Goal: Transaction & Acquisition: Book appointment/travel/reservation

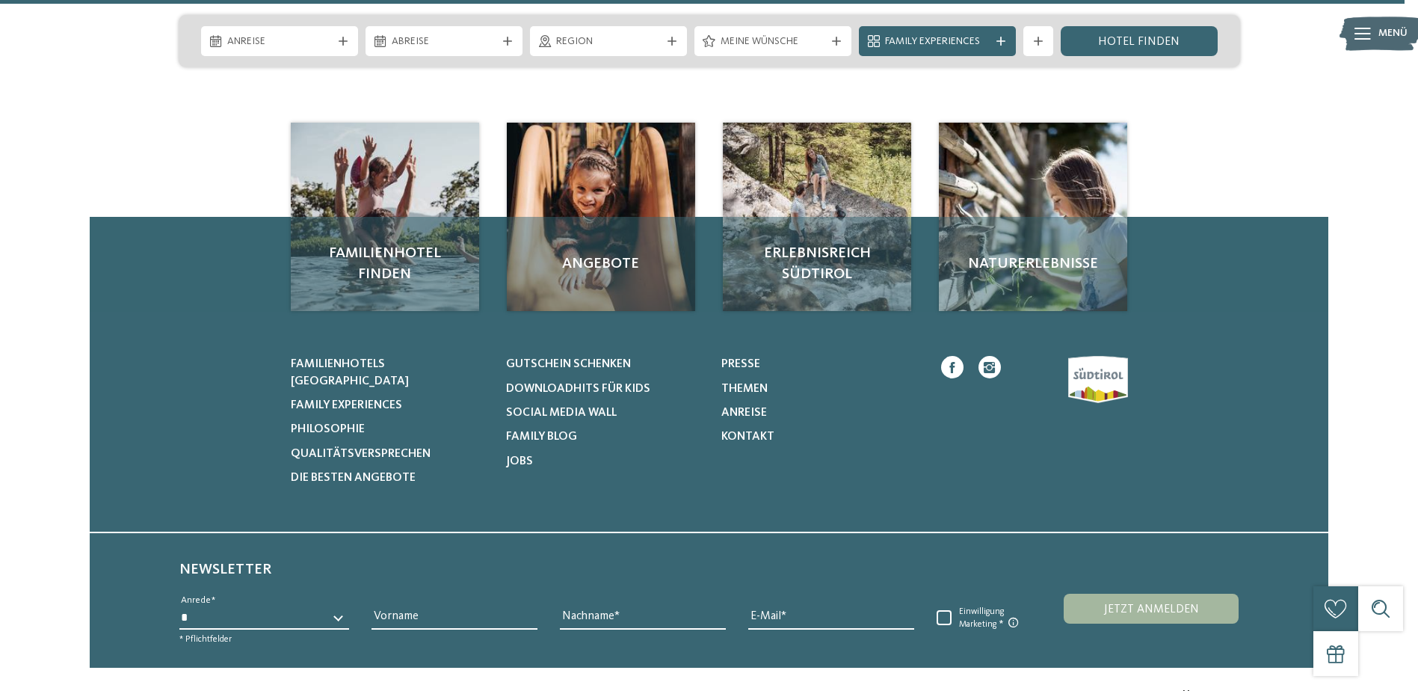
scroll to position [6941, 0]
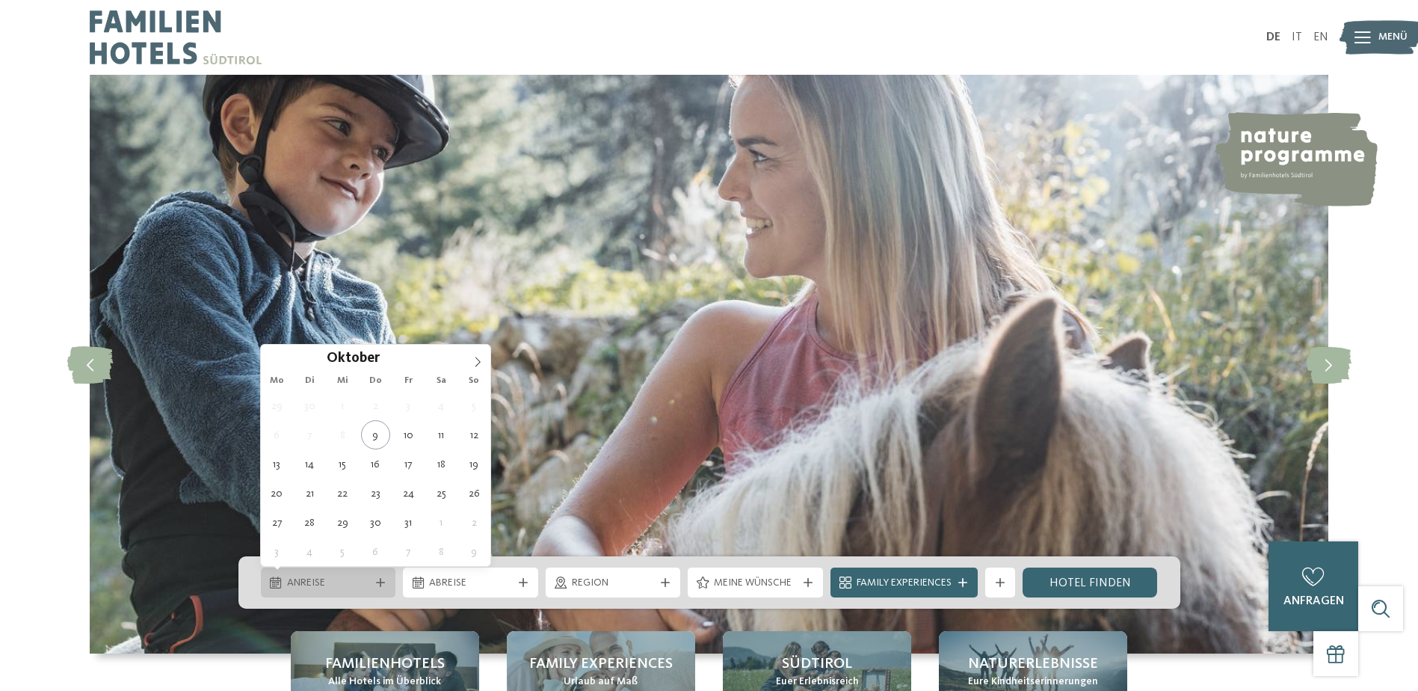
click at [380, 579] on icon at bounding box center [380, 582] width 9 height 9
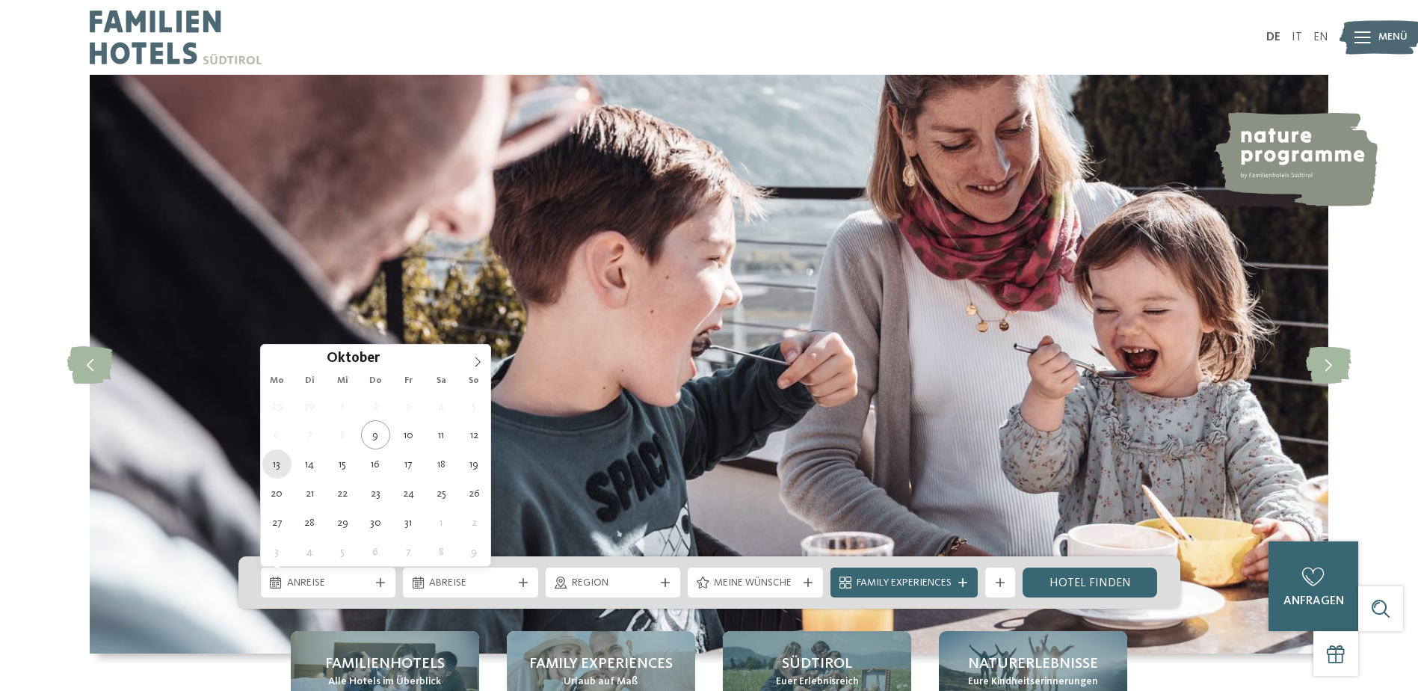
type div "13.10.2025"
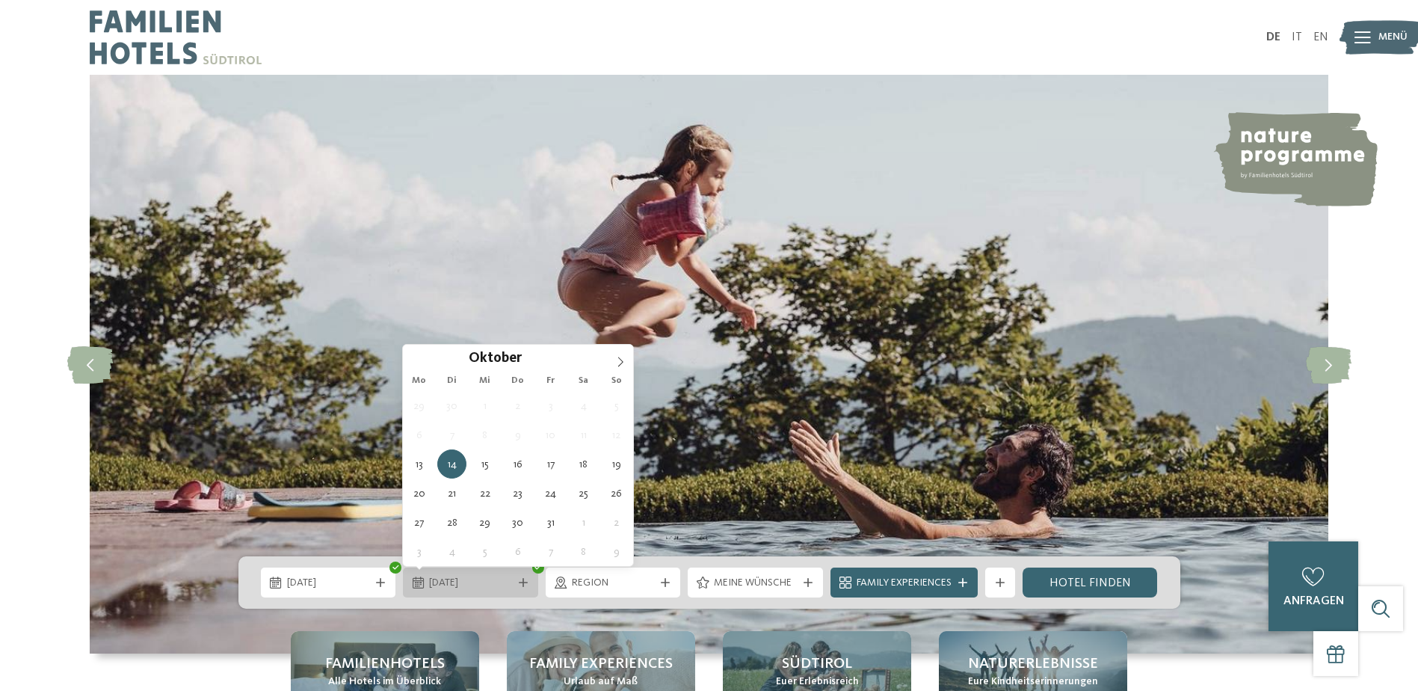
click at [499, 588] on span "14.10.2025" at bounding box center [470, 583] width 83 height 15
type div "16.10.2025"
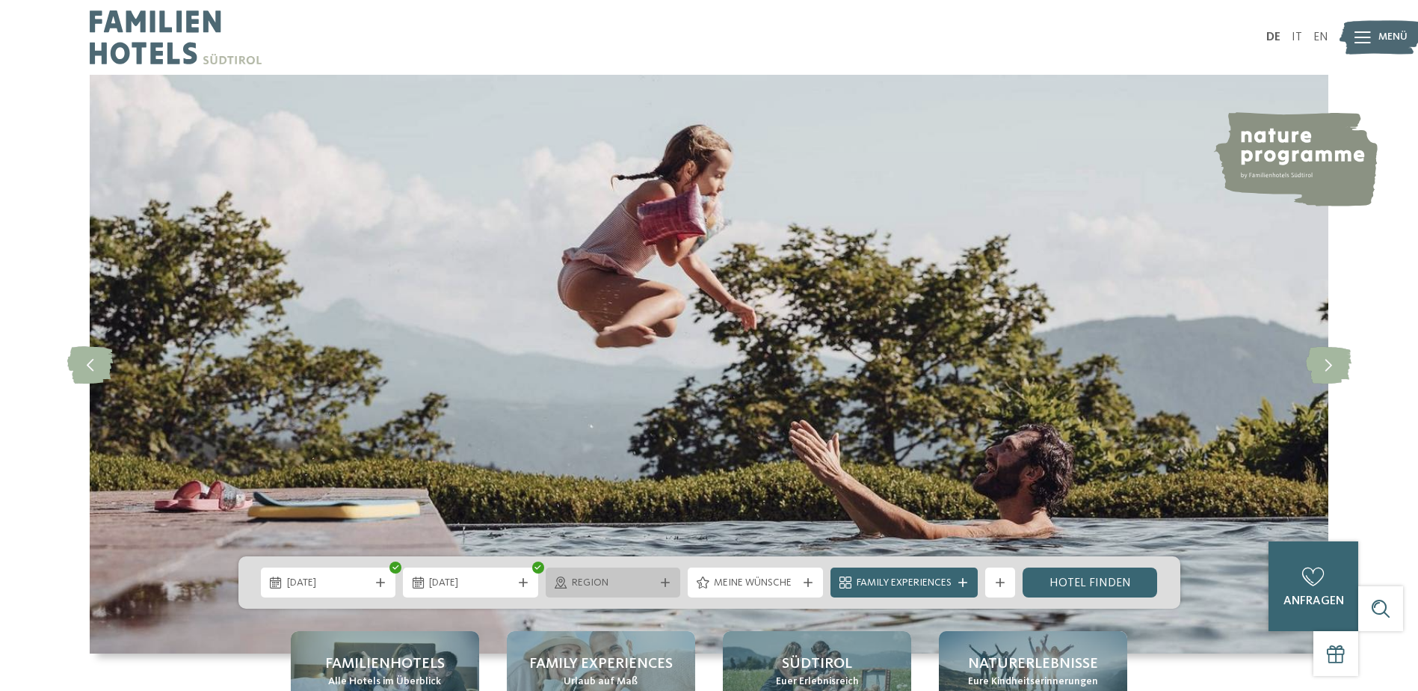
click at [653, 585] on span "Region" at bounding box center [613, 583] width 83 height 15
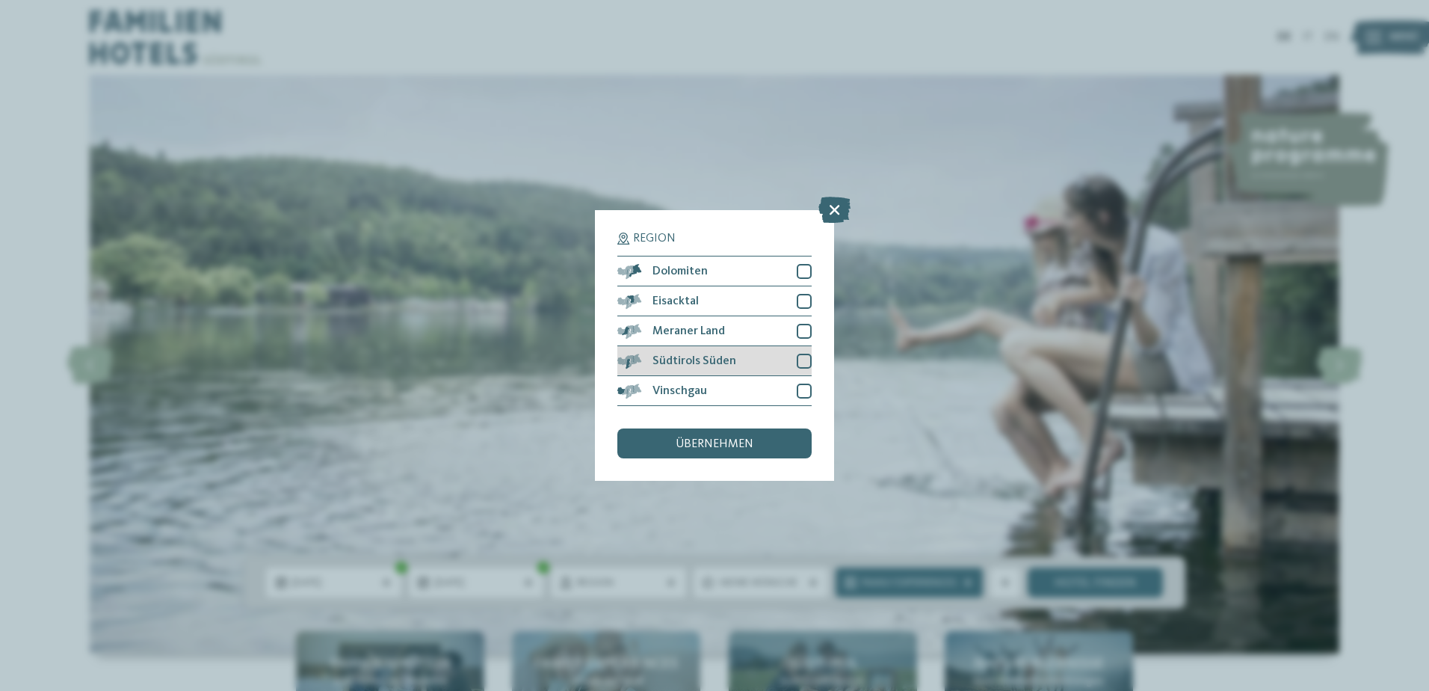
click at [801, 360] on div at bounding box center [804, 361] width 15 height 15
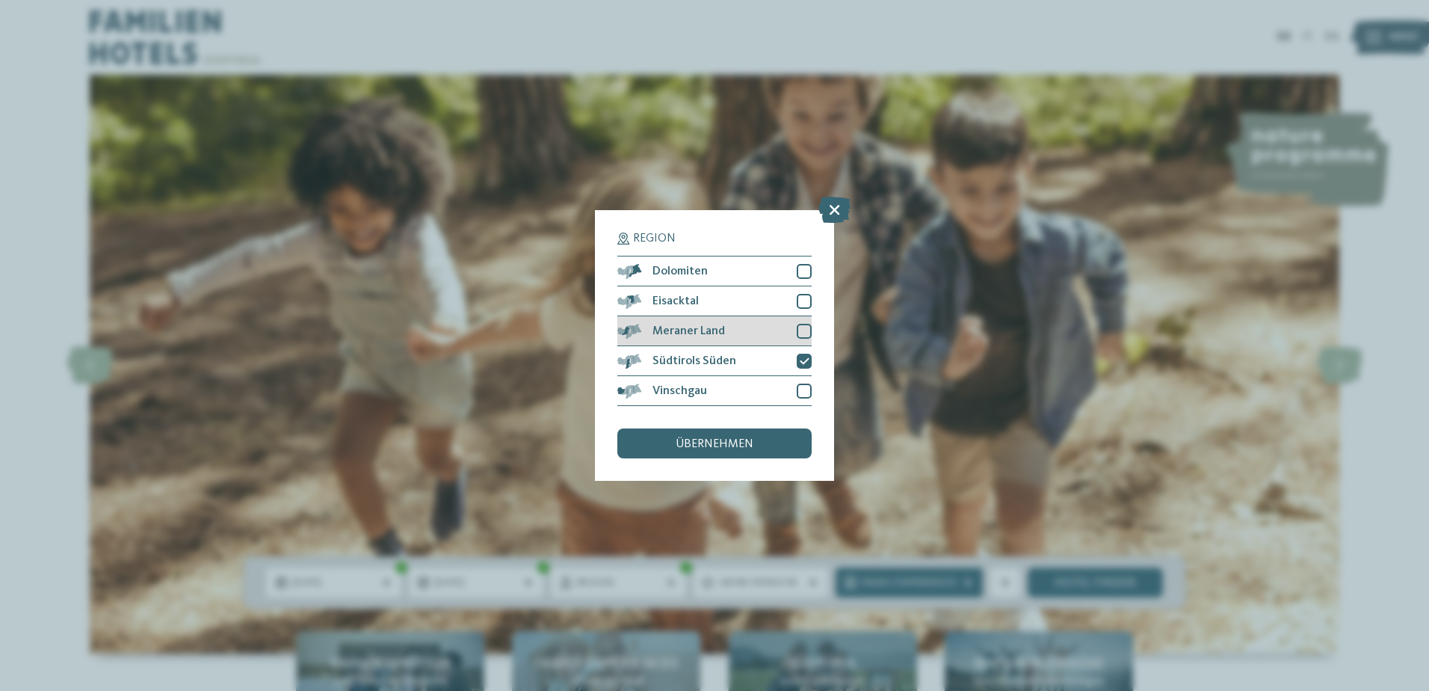
click at [797, 330] on div at bounding box center [804, 331] width 15 height 15
click at [803, 390] on div at bounding box center [804, 390] width 15 height 15
click at [744, 445] on span "übernehmen" at bounding box center [715, 444] width 78 height 12
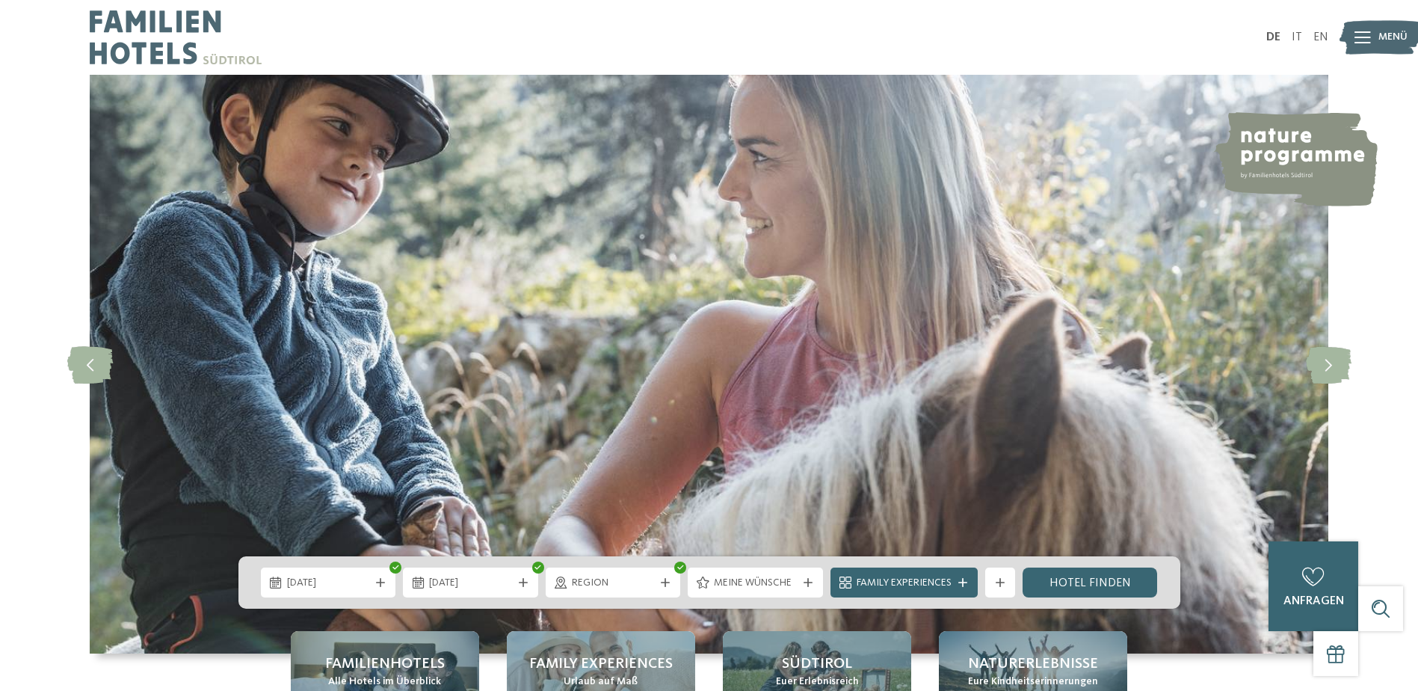
drag, startPoint x: 744, startPoint y: 445, endPoint x: 890, endPoint y: 505, distance: 157.9
click at [890, 505] on img at bounding box center [709, 364] width 1239 height 579
click at [964, 582] on icon at bounding box center [962, 582] width 9 height 9
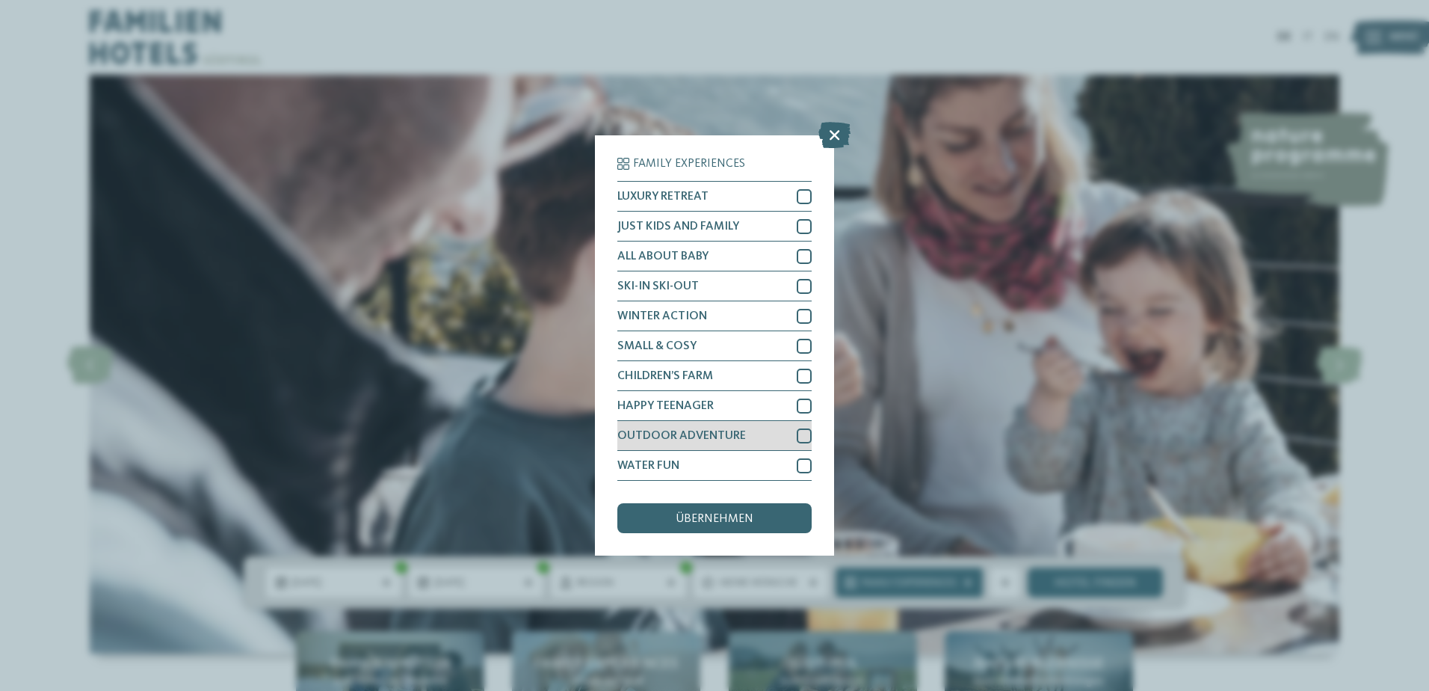
click at [803, 434] on div at bounding box center [804, 435] width 15 height 15
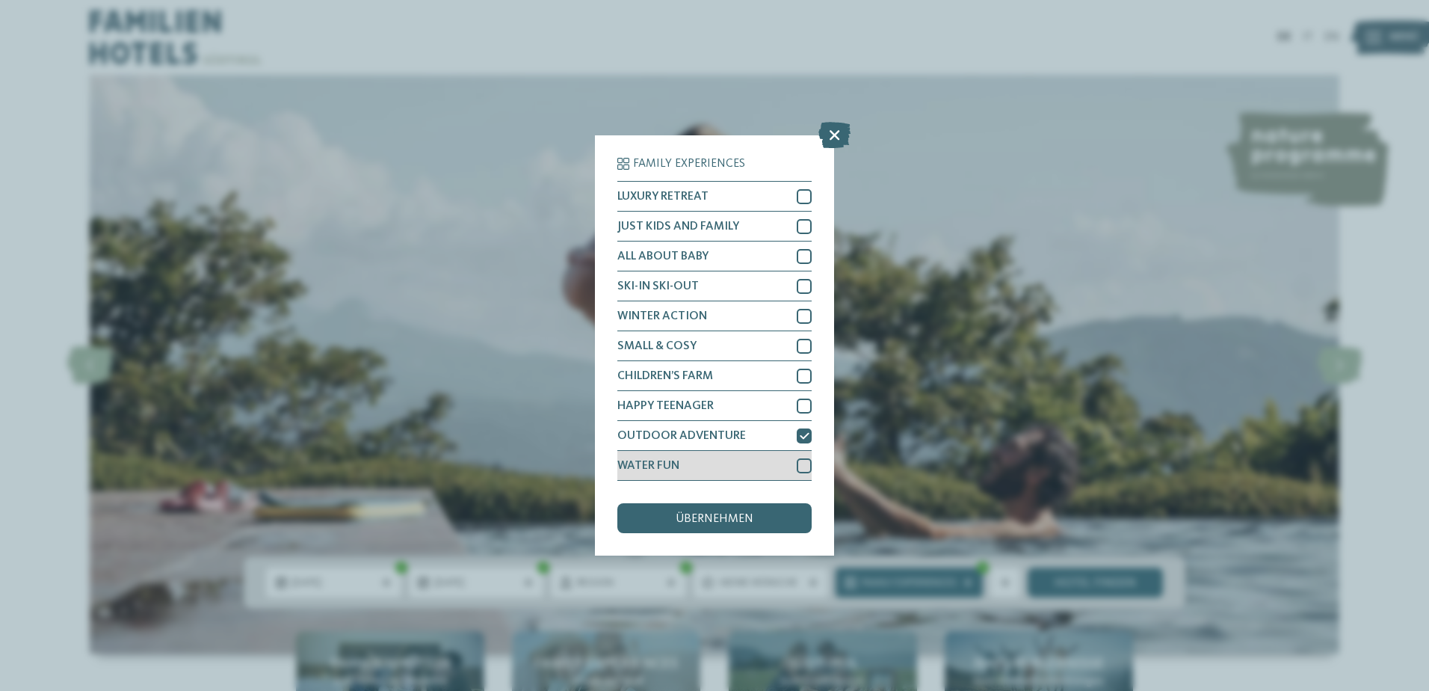
click at [804, 464] on div at bounding box center [804, 465] width 15 height 15
click at [806, 369] on div at bounding box center [804, 376] width 15 height 15
click at [800, 244] on div "ALL ABOUT BABY" at bounding box center [714, 256] width 194 height 30
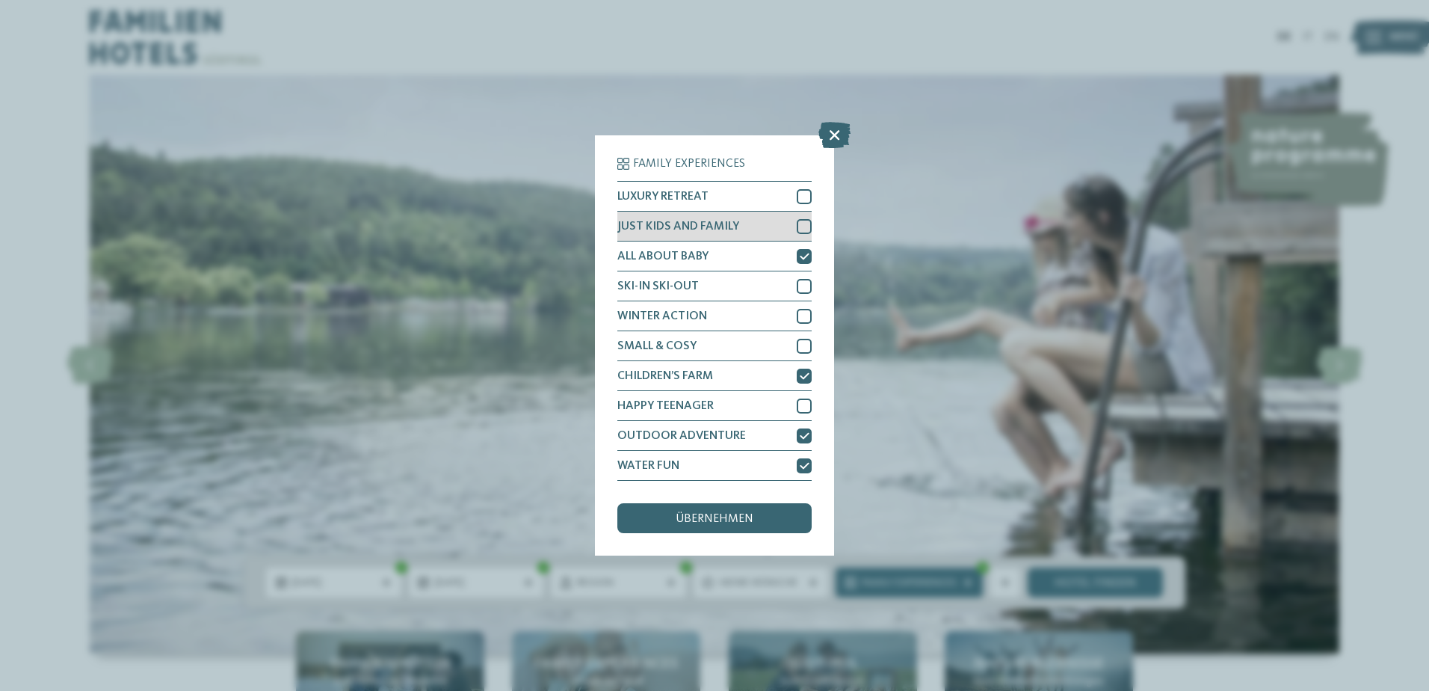
click at [799, 220] on div at bounding box center [804, 226] width 15 height 15
click at [804, 514] on div "übernehmen" at bounding box center [714, 518] width 194 height 30
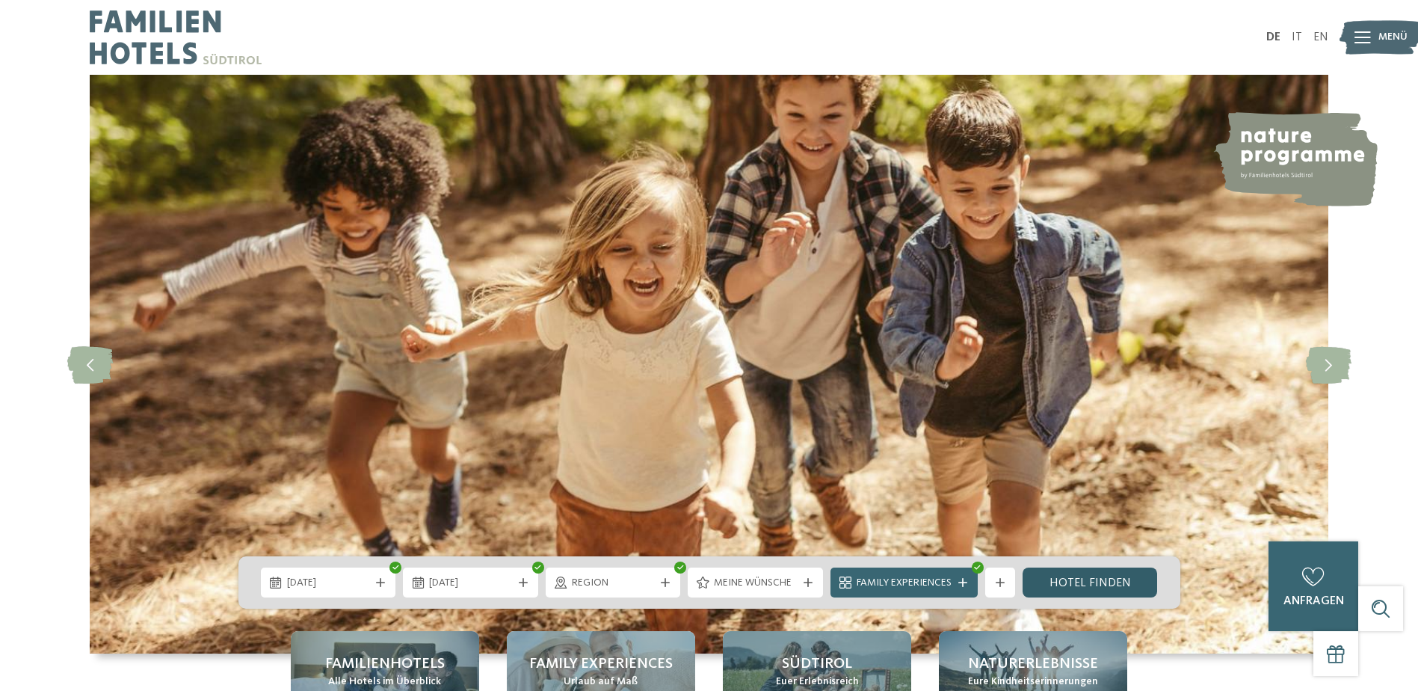
click at [1060, 583] on link "Hotel finden" at bounding box center [1090, 582] width 135 height 30
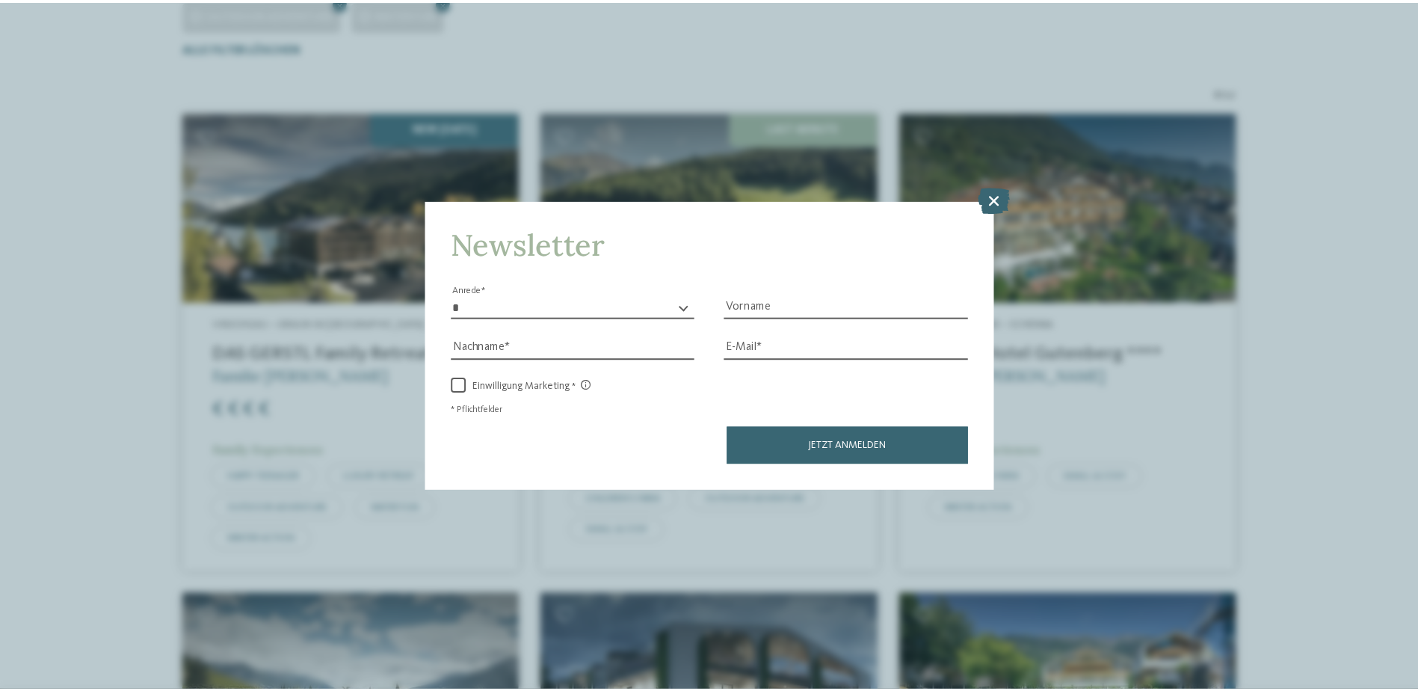
scroll to position [528, 0]
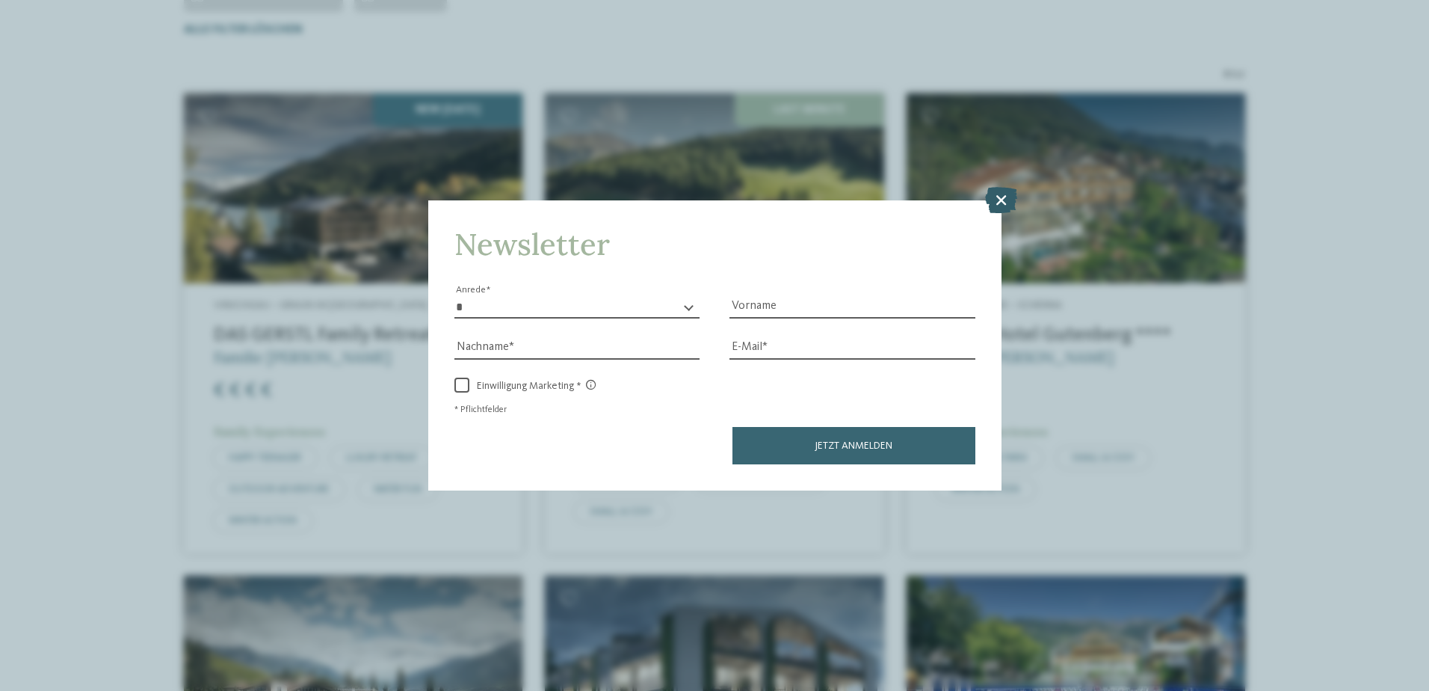
click at [1009, 196] on icon at bounding box center [1001, 199] width 32 height 26
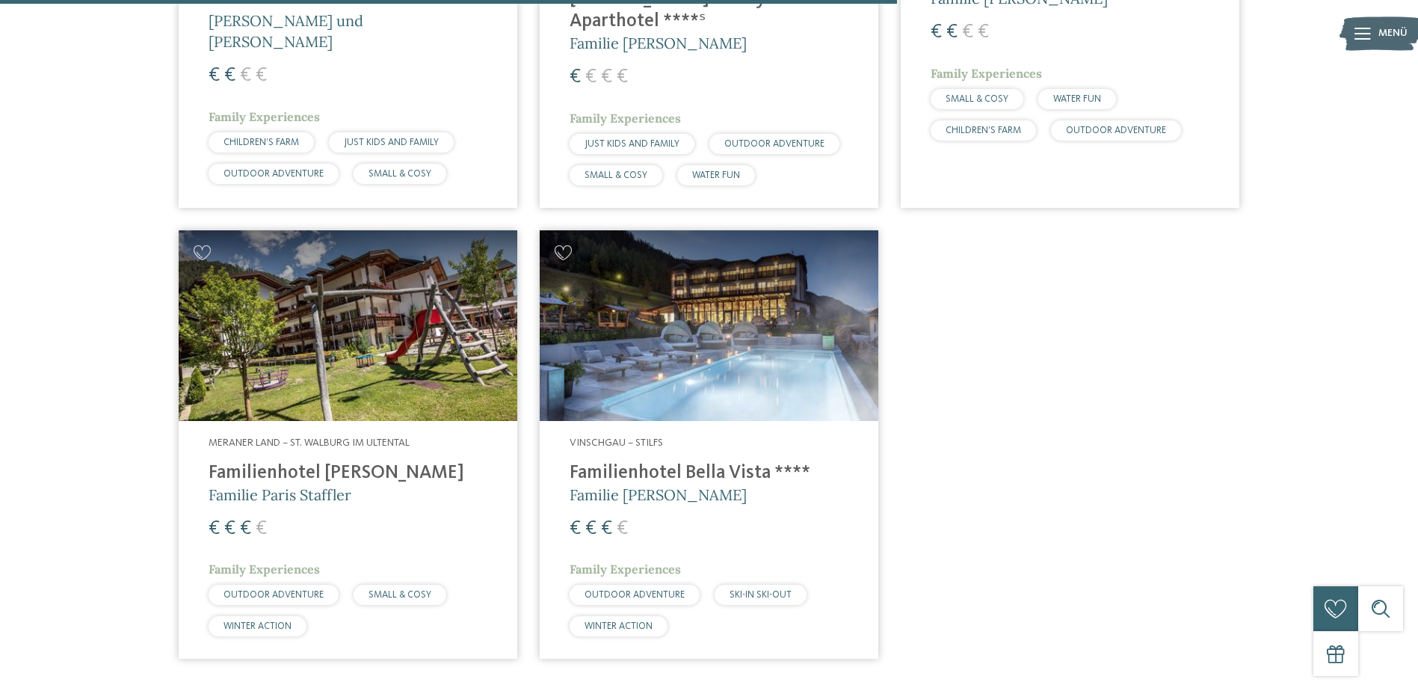
scroll to position [1319, 0]
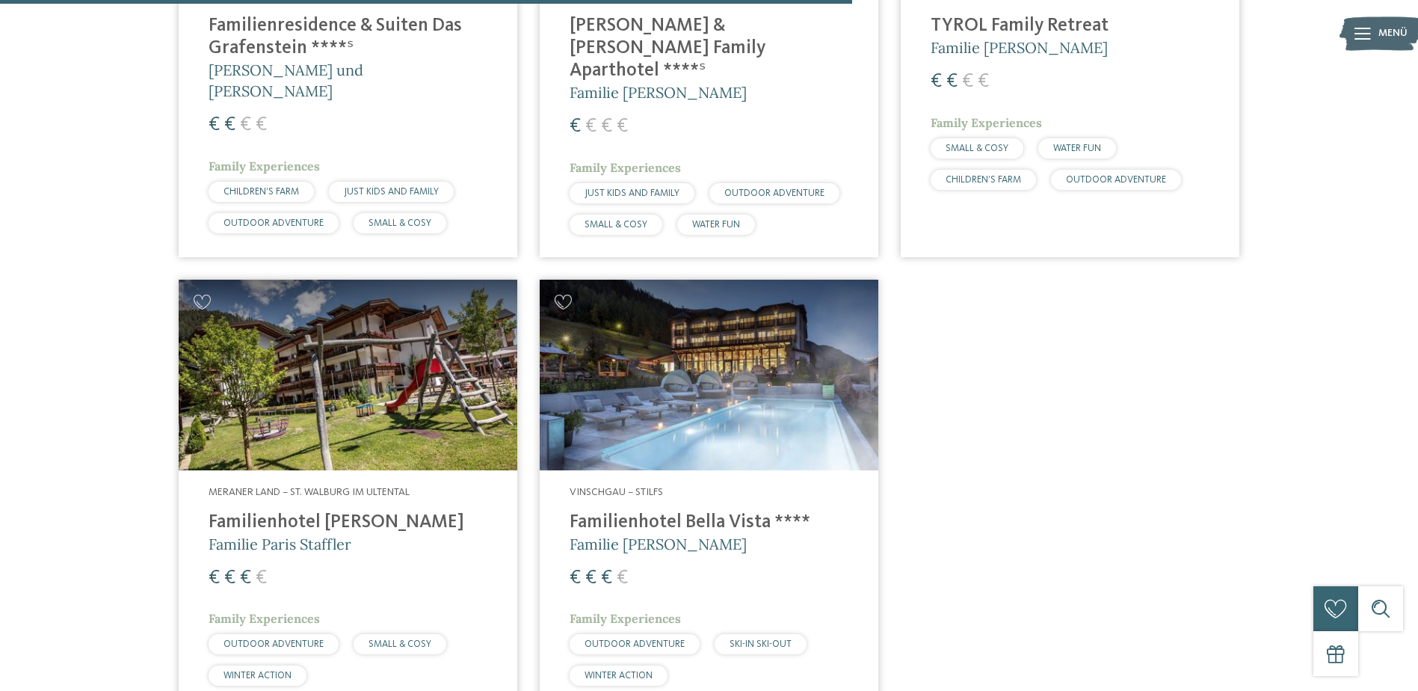
click at [677, 404] on img at bounding box center [709, 375] width 339 height 191
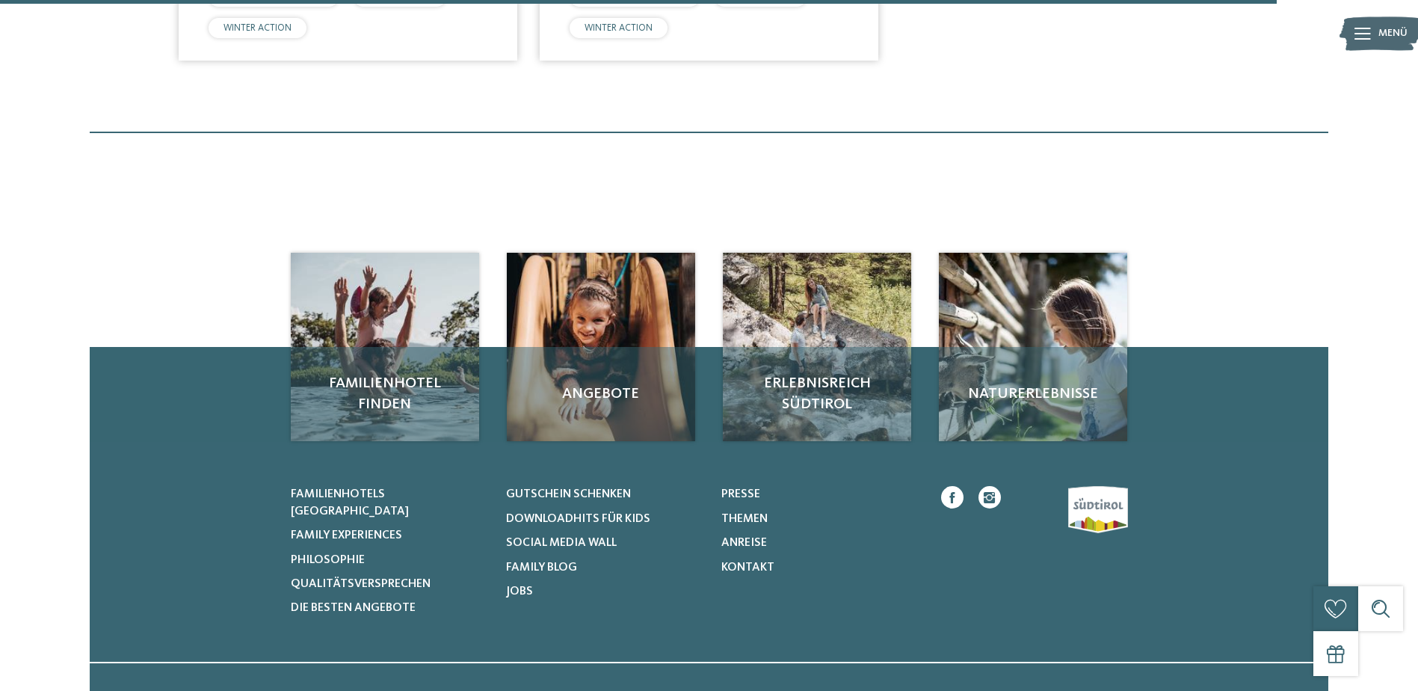
scroll to position [1977, 0]
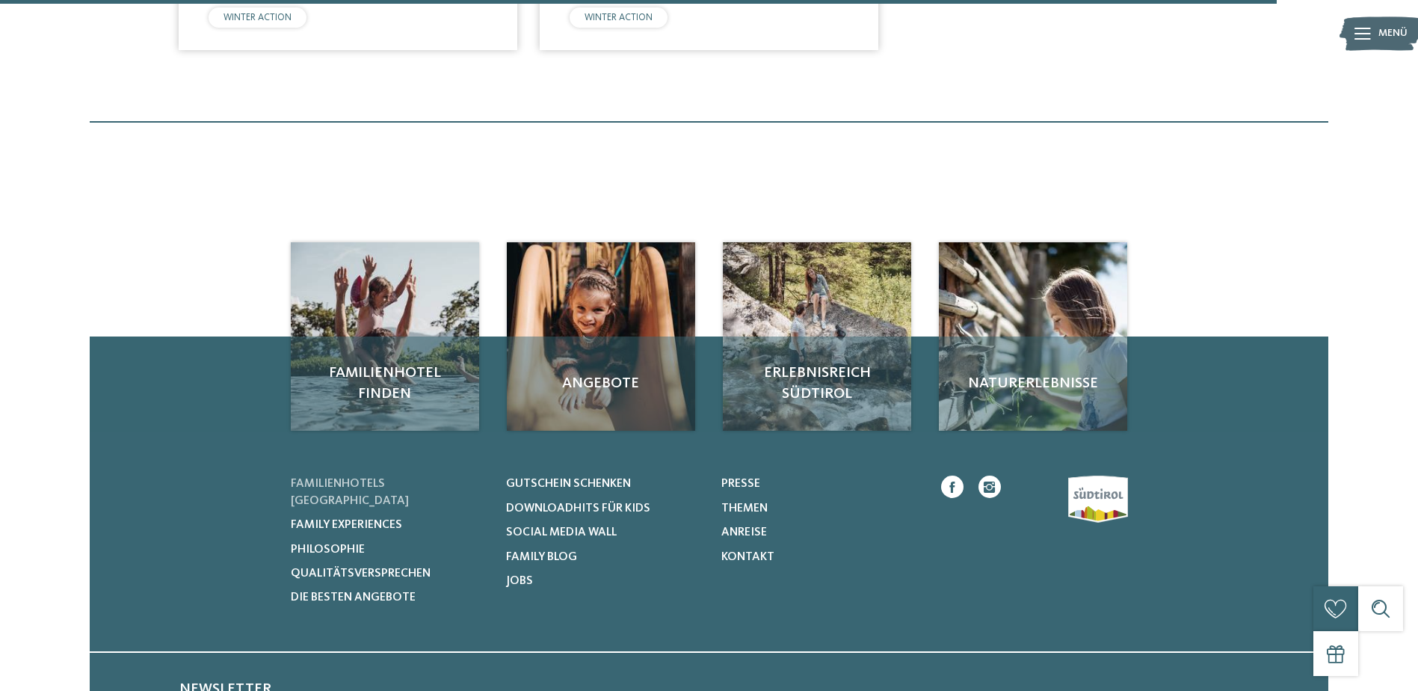
click at [390, 478] on span "Familienhotels [GEOGRAPHIC_DATA]" at bounding box center [350, 492] width 118 height 28
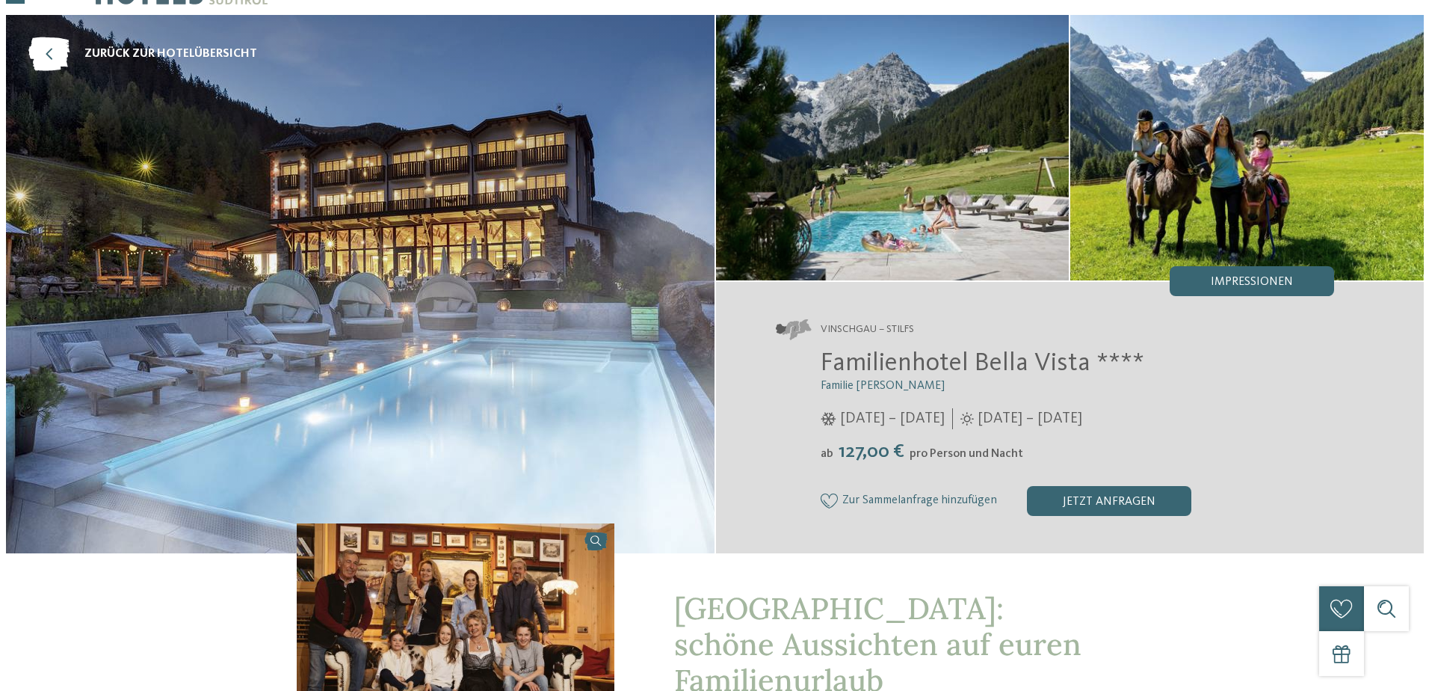
scroll to position [10, 0]
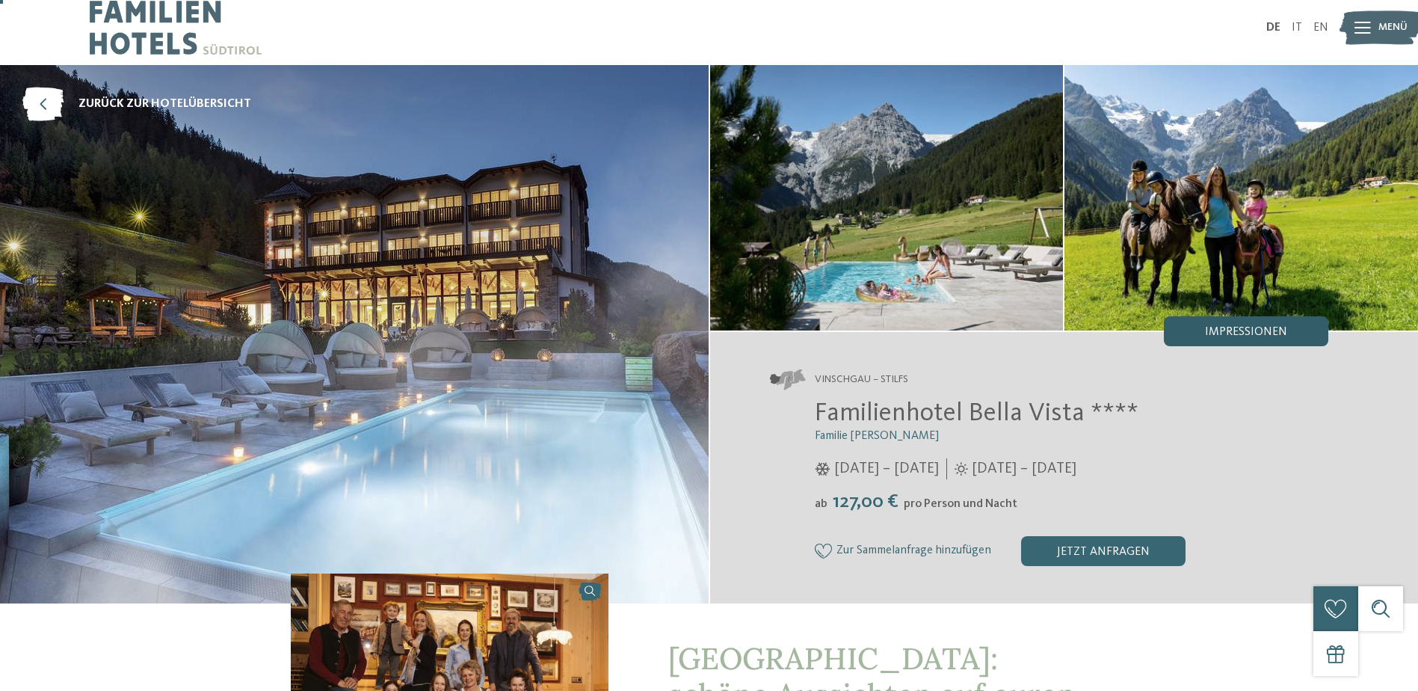
click at [1237, 336] on span "Impressionen" at bounding box center [1246, 332] width 82 height 12
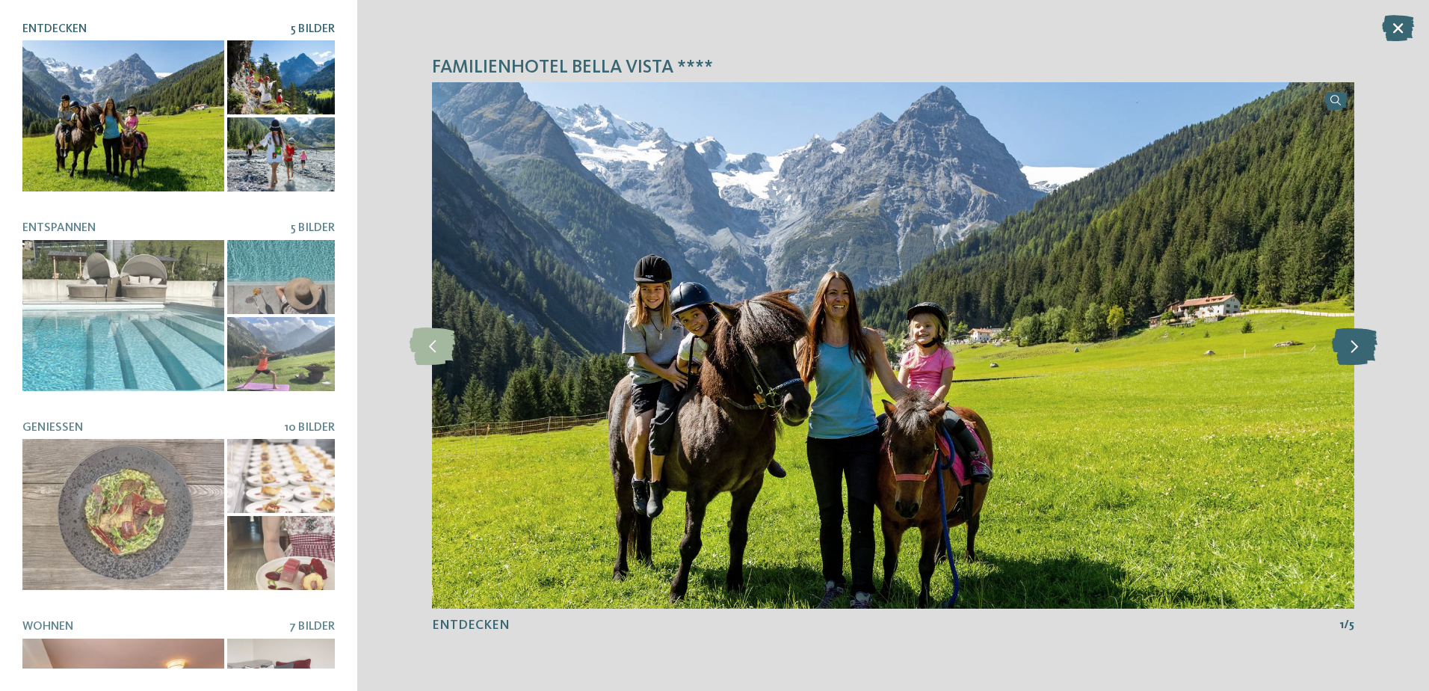
click at [1350, 346] on icon at bounding box center [1355, 345] width 46 height 37
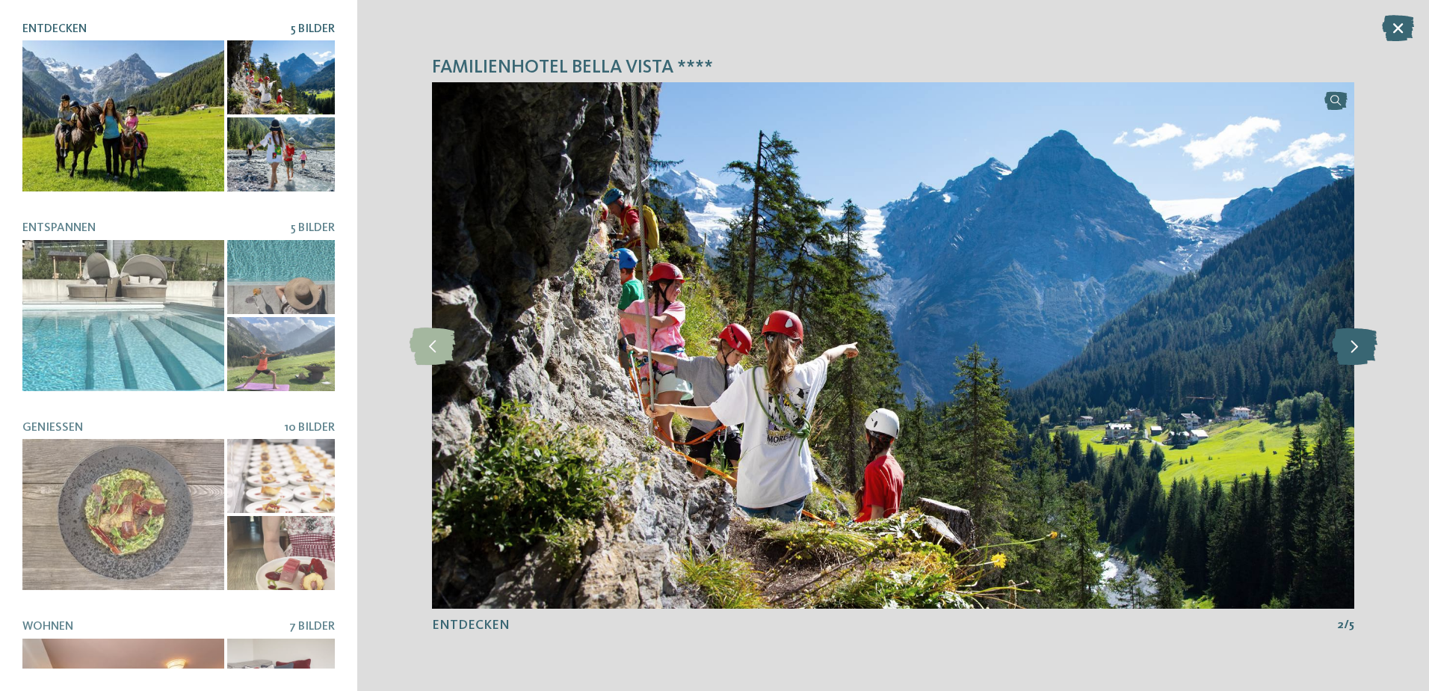
click at [1350, 346] on icon at bounding box center [1355, 345] width 46 height 37
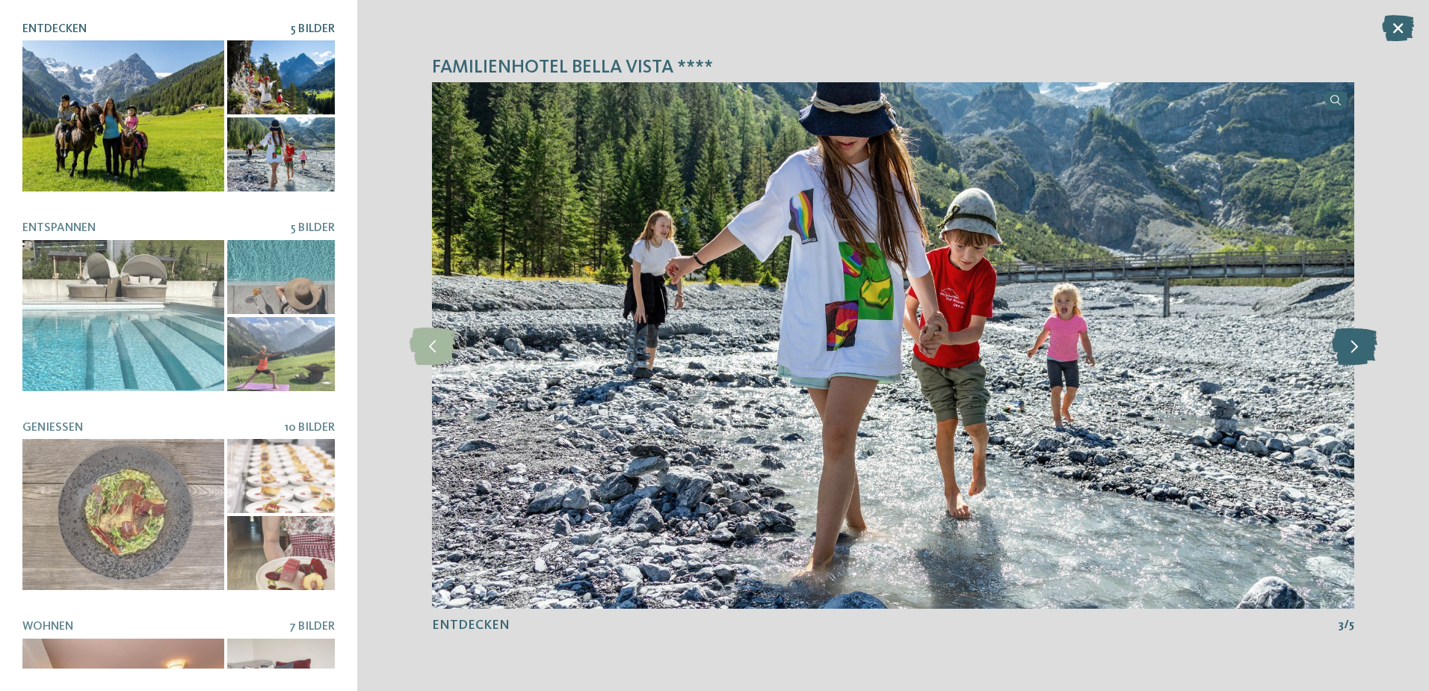
click at [1350, 346] on icon at bounding box center [1355, 345] width 46 height 37
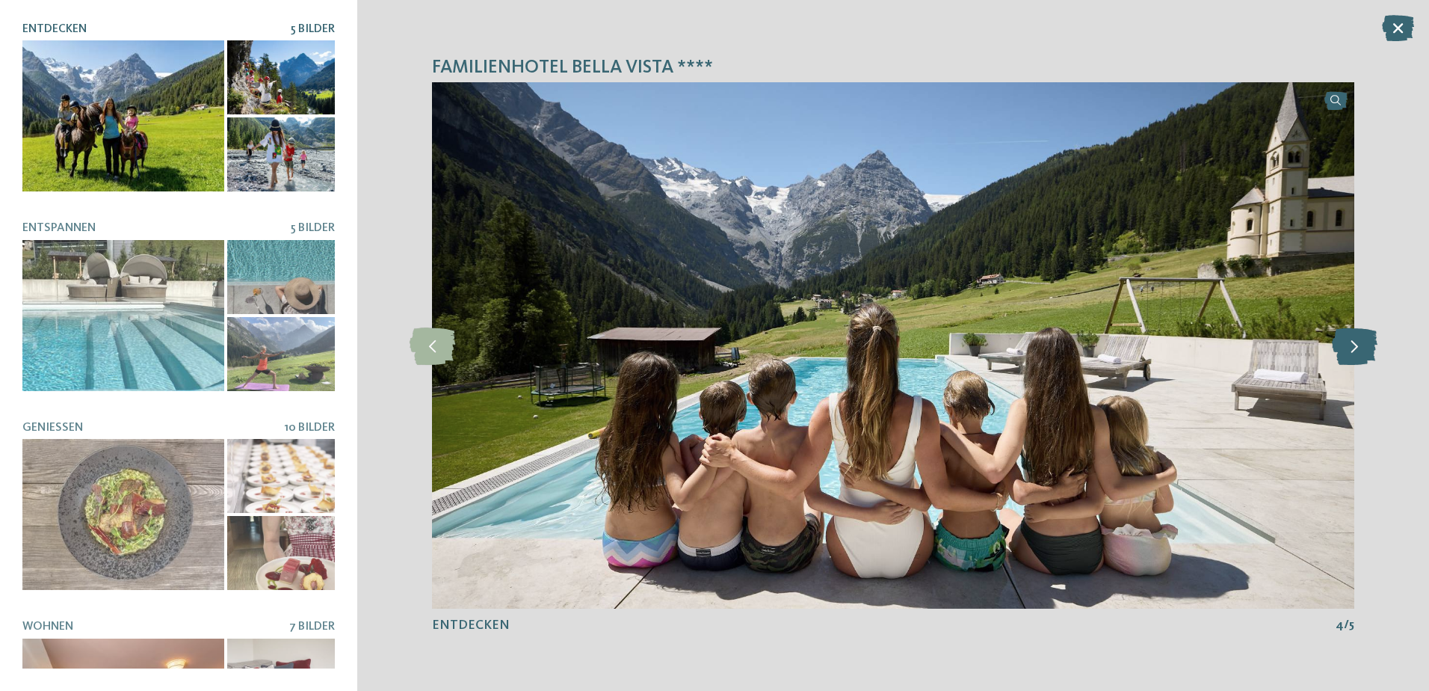
click at [1350, 346] on icon at bounding box center [1355, 345] width 46 height 37
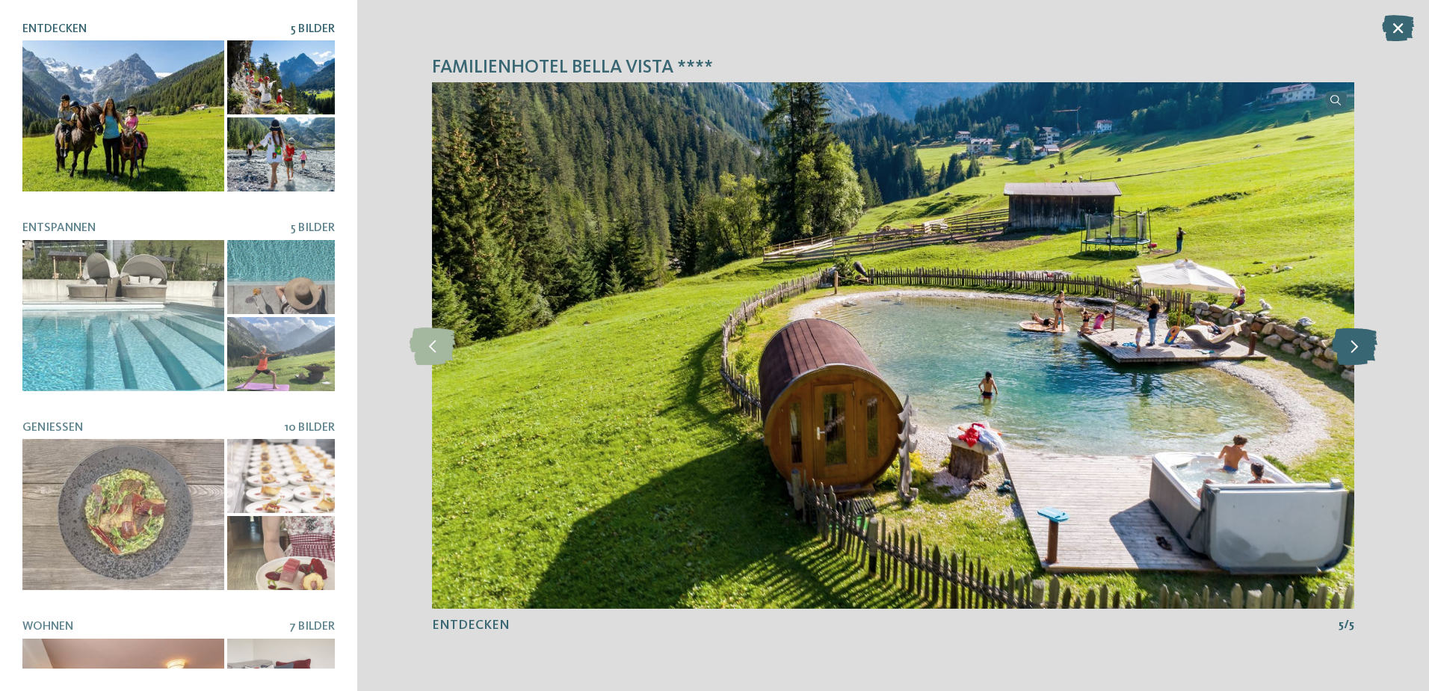
click at [1350, 346] on icon at bounding box center [1355, 345] width 46 height 37
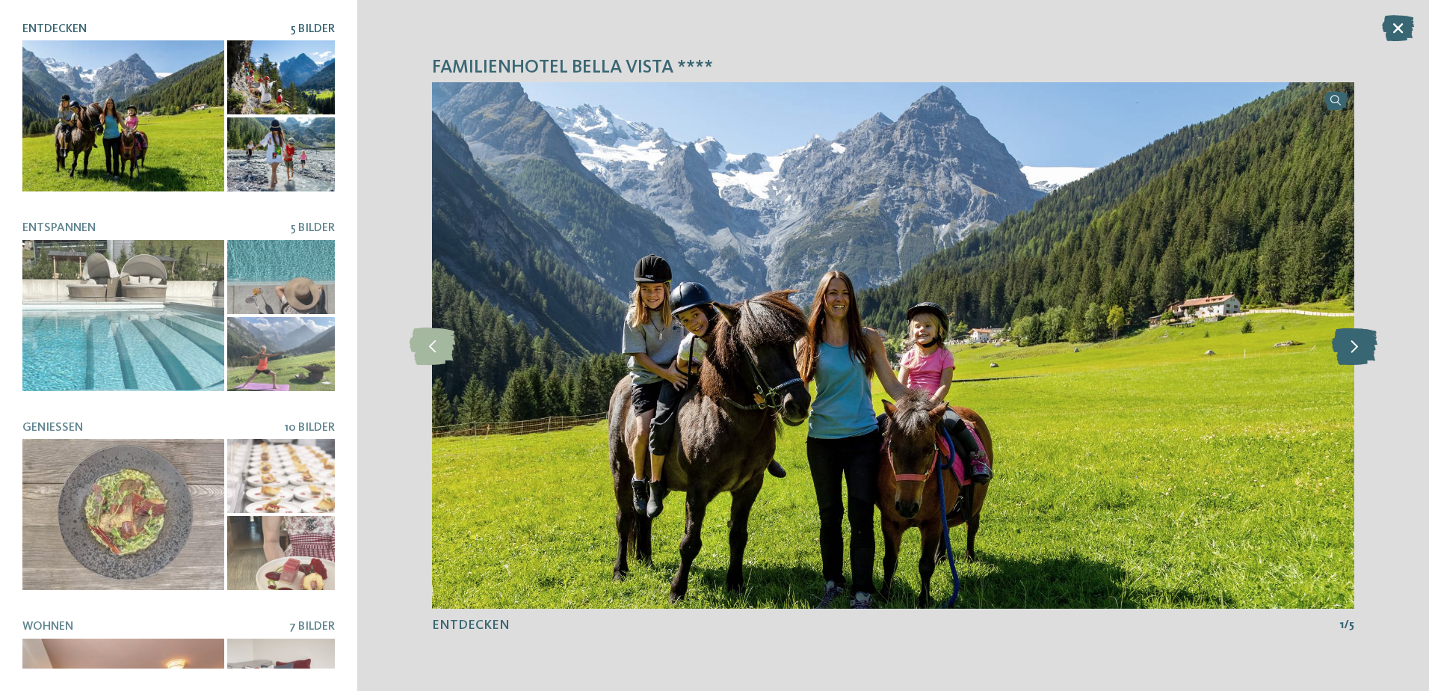
click at [1350, 346] on icon at bounding box center [1355, 345] width 46 height 37
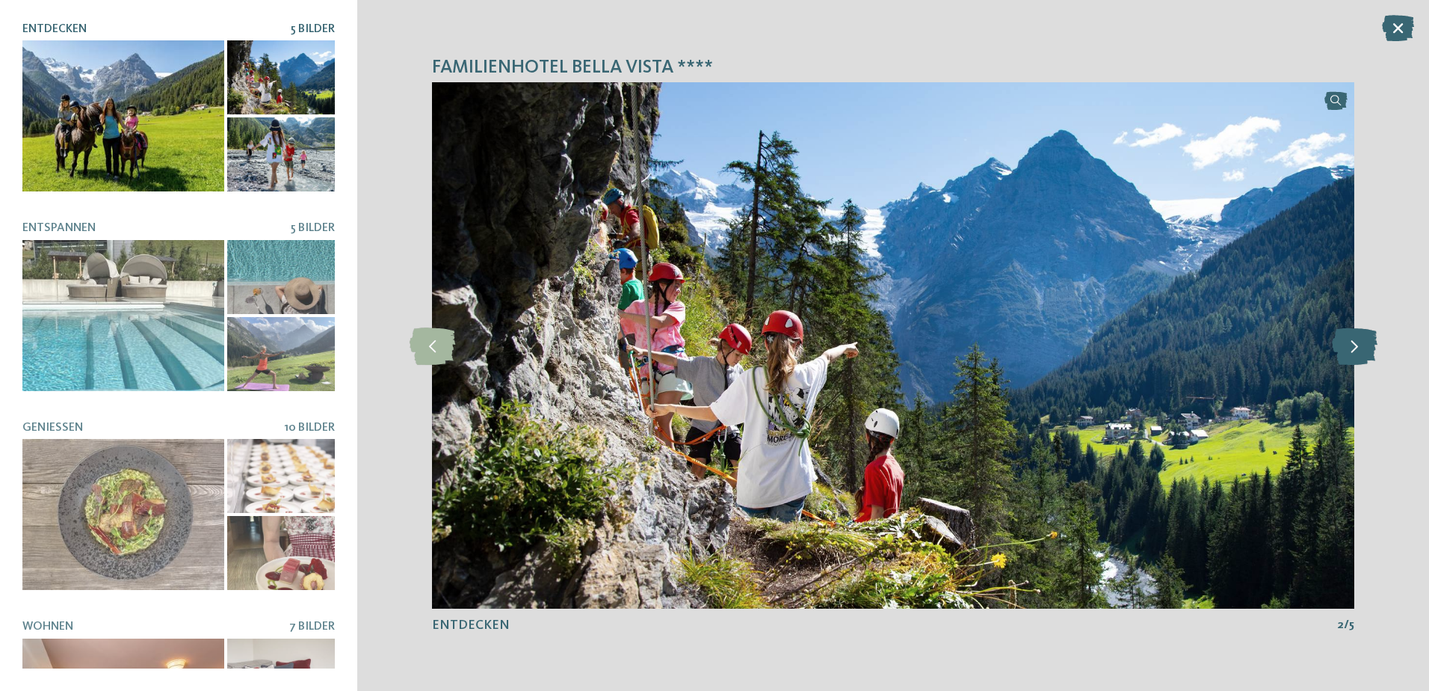
click at [1350, 346] on icon at bounding box center [1355, 345] width 46 height 37
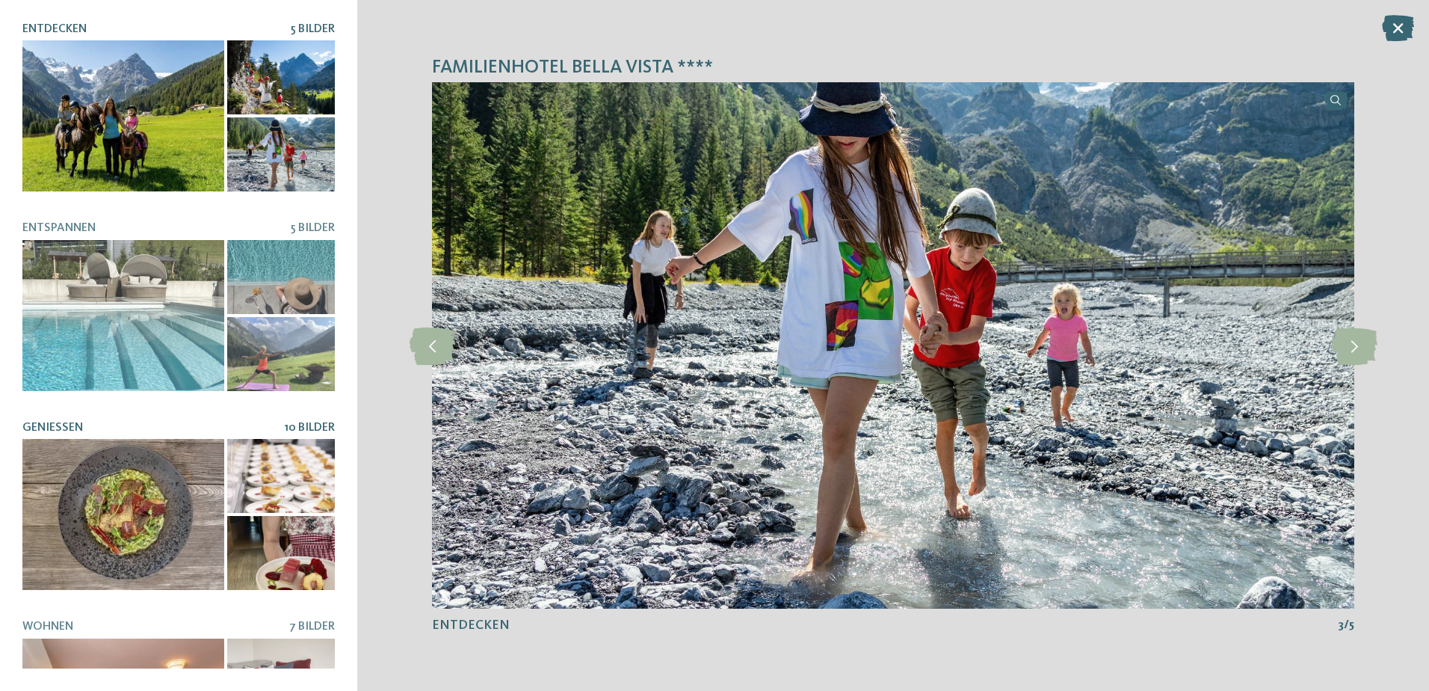
click at [103, 537] on div at bounding box center [123, 514] width 202 height 151
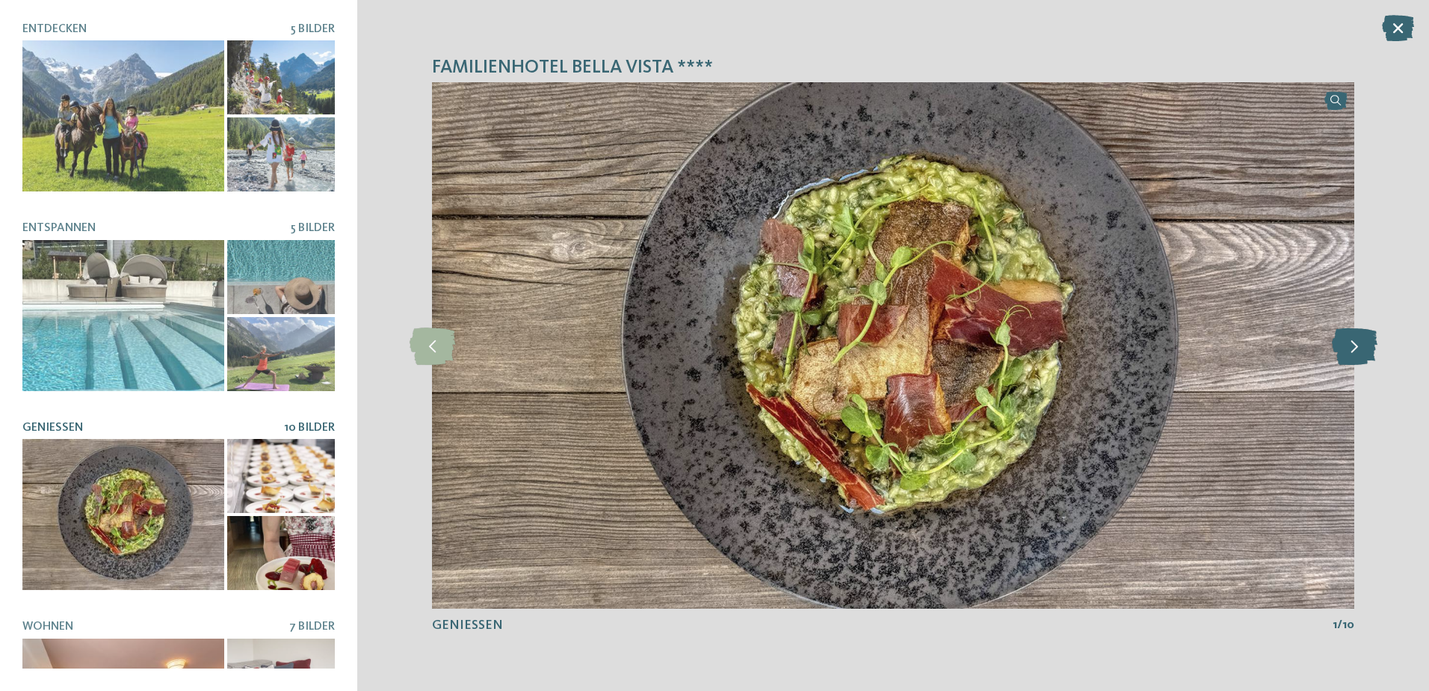
click at [1347, 350] on icon at bounding box center [1355, 345] width 46 height 37
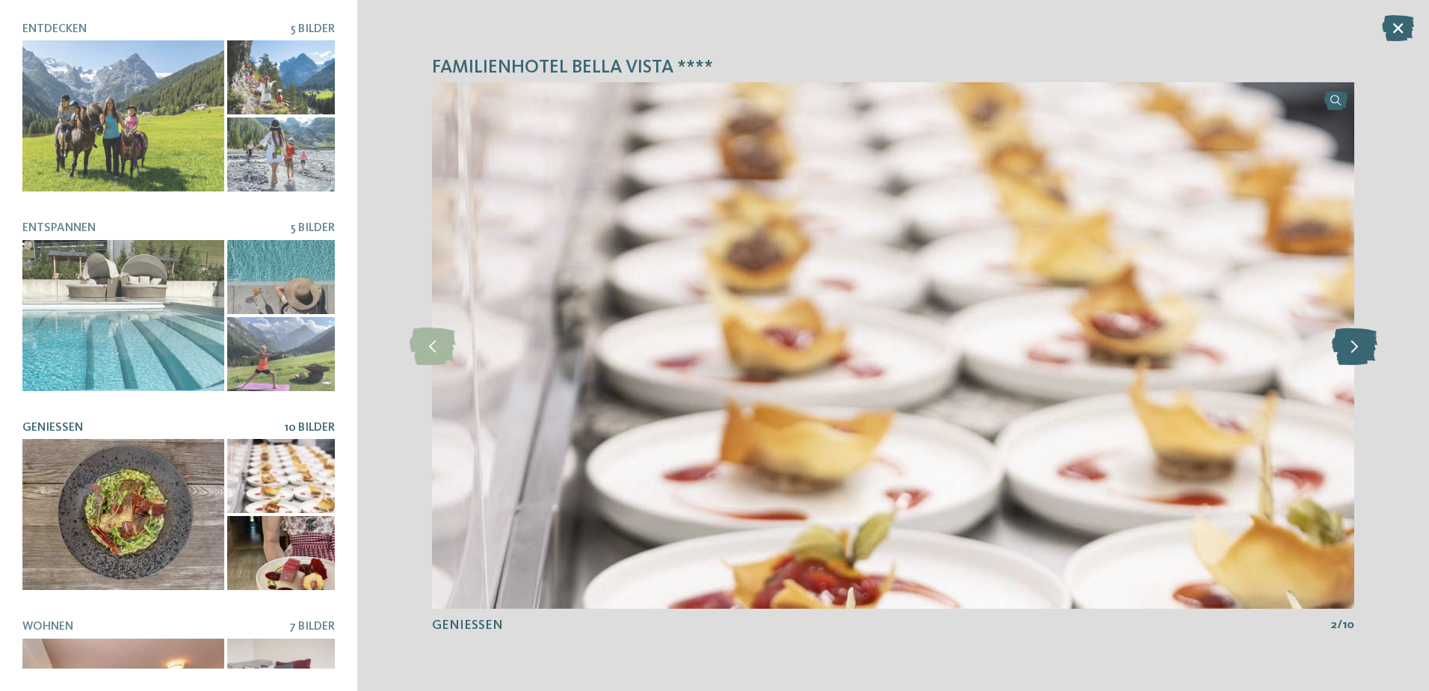
click at [1347, 350] on icon at bounding box center [1355, 345] width 46 height 37
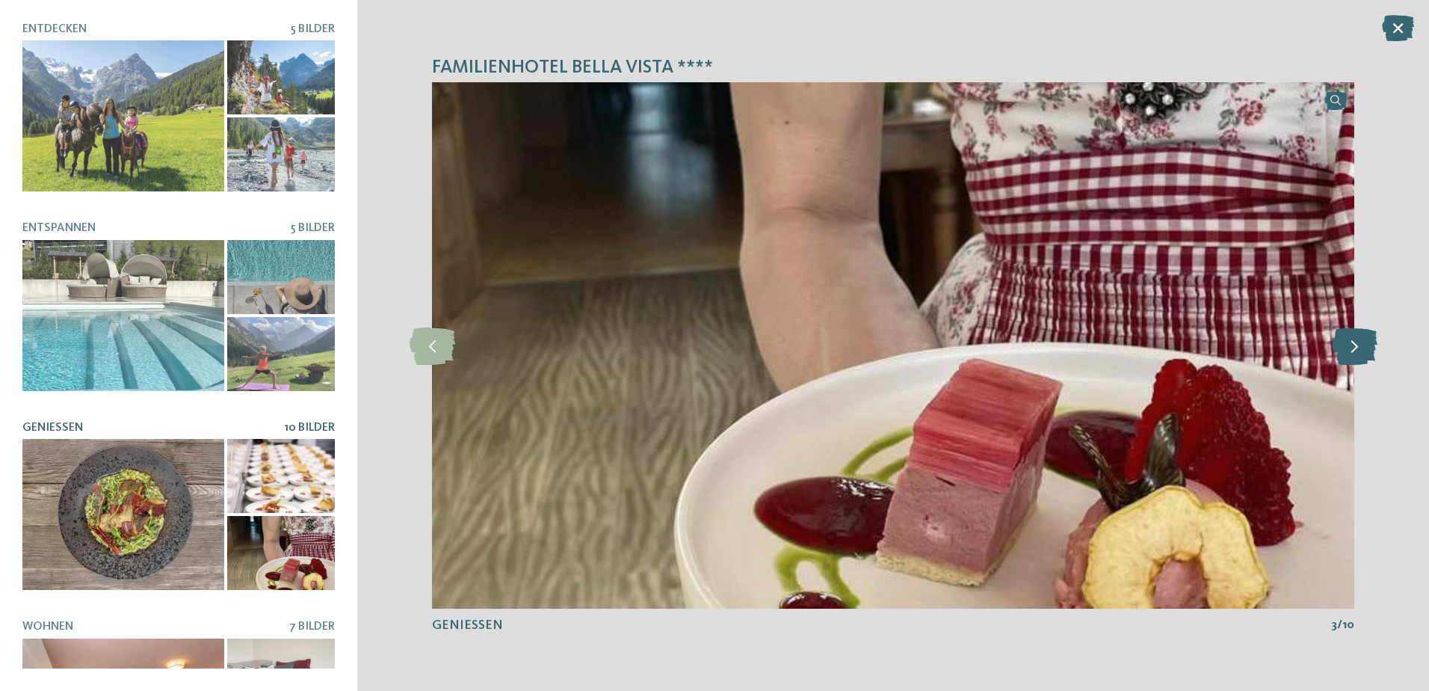
click at [1347, 350] on icon at bounding box center [1355, 345] width 46 height 37
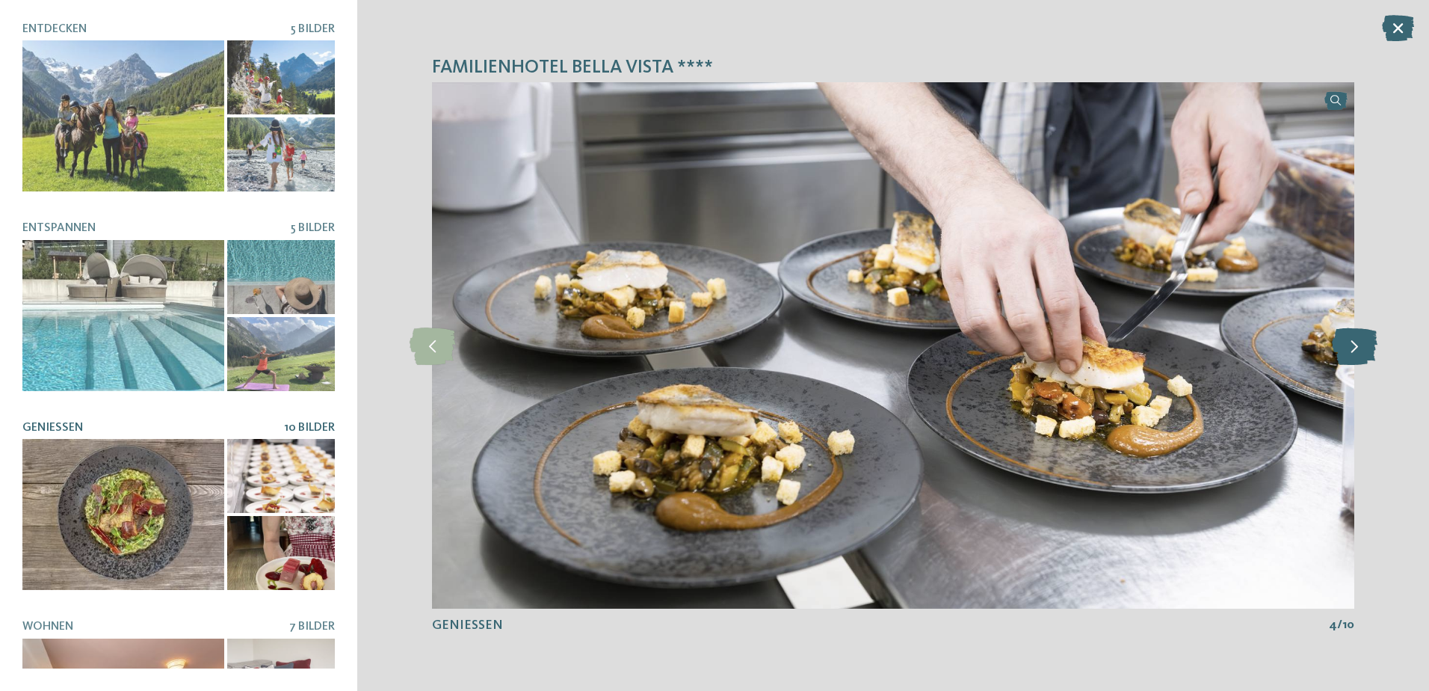
click at [1347, 350] on icon at bounding box center [1355, 345] width 46 height 37
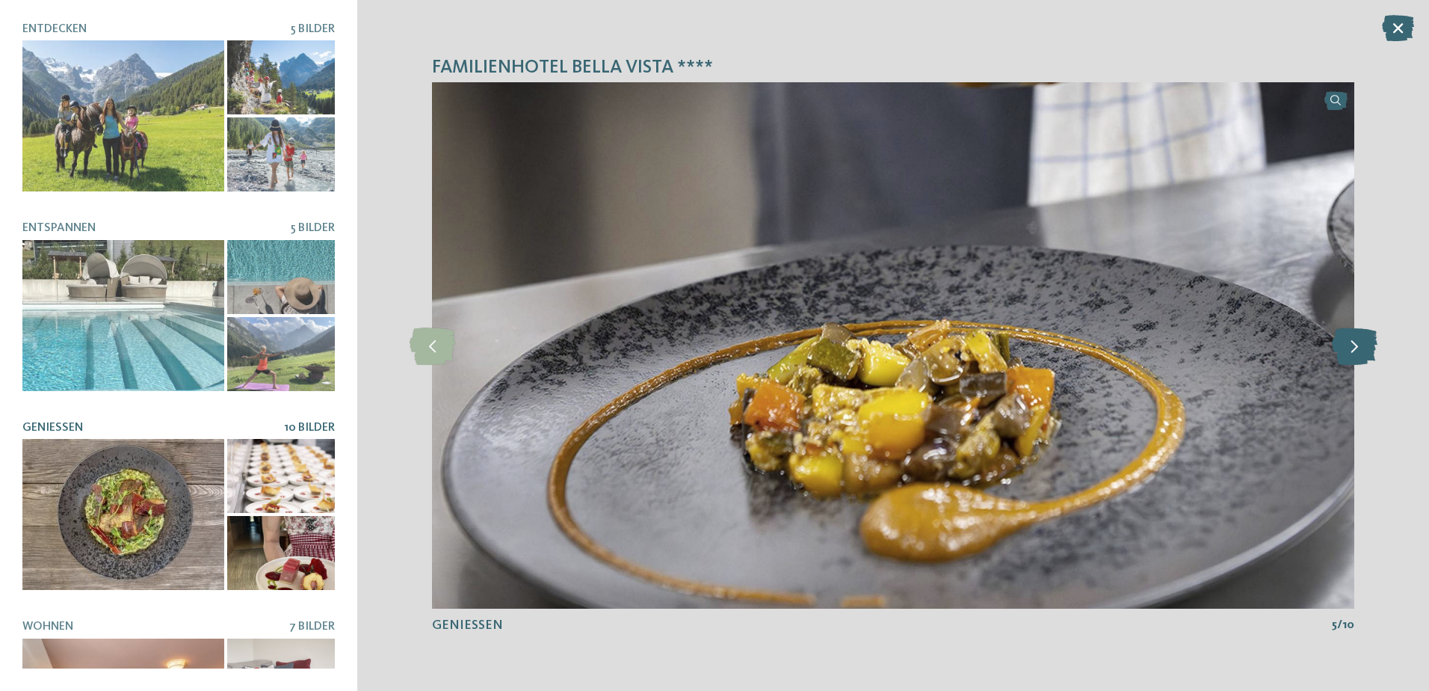
click at [1347, 350] on icon at bounding box center [1355, 345] width 46 height 37
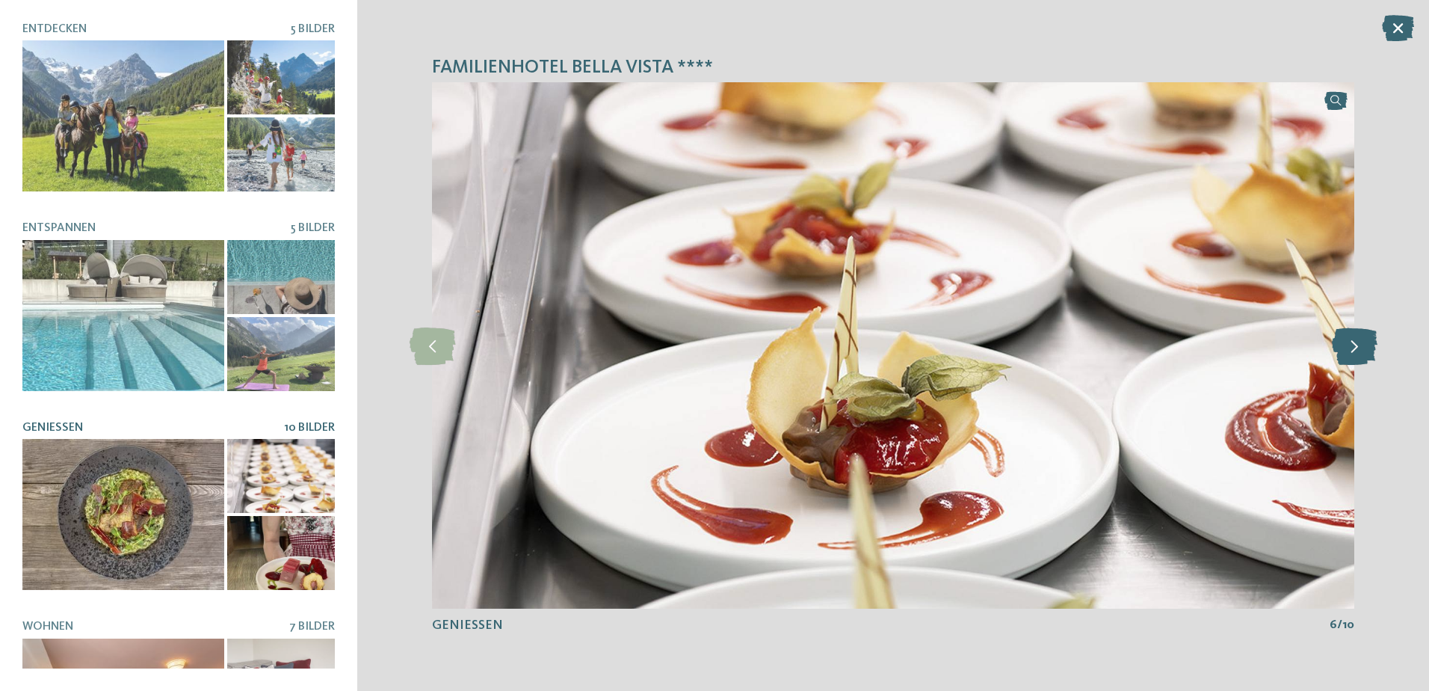
click at [1347, 350] on icon at bounding box center [1355, 345] width 46 height 37
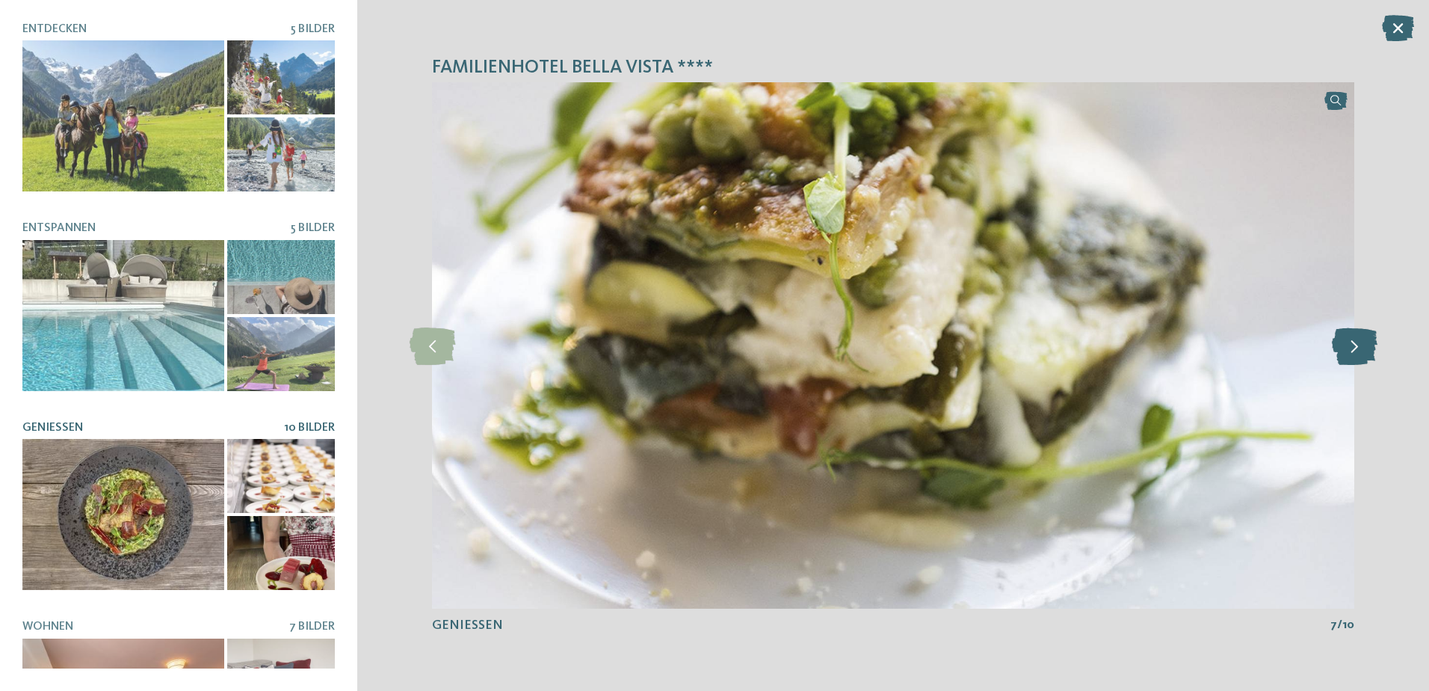
click at [1347, 350] on icon at bounding box center [1355, 345] width 46 height 37
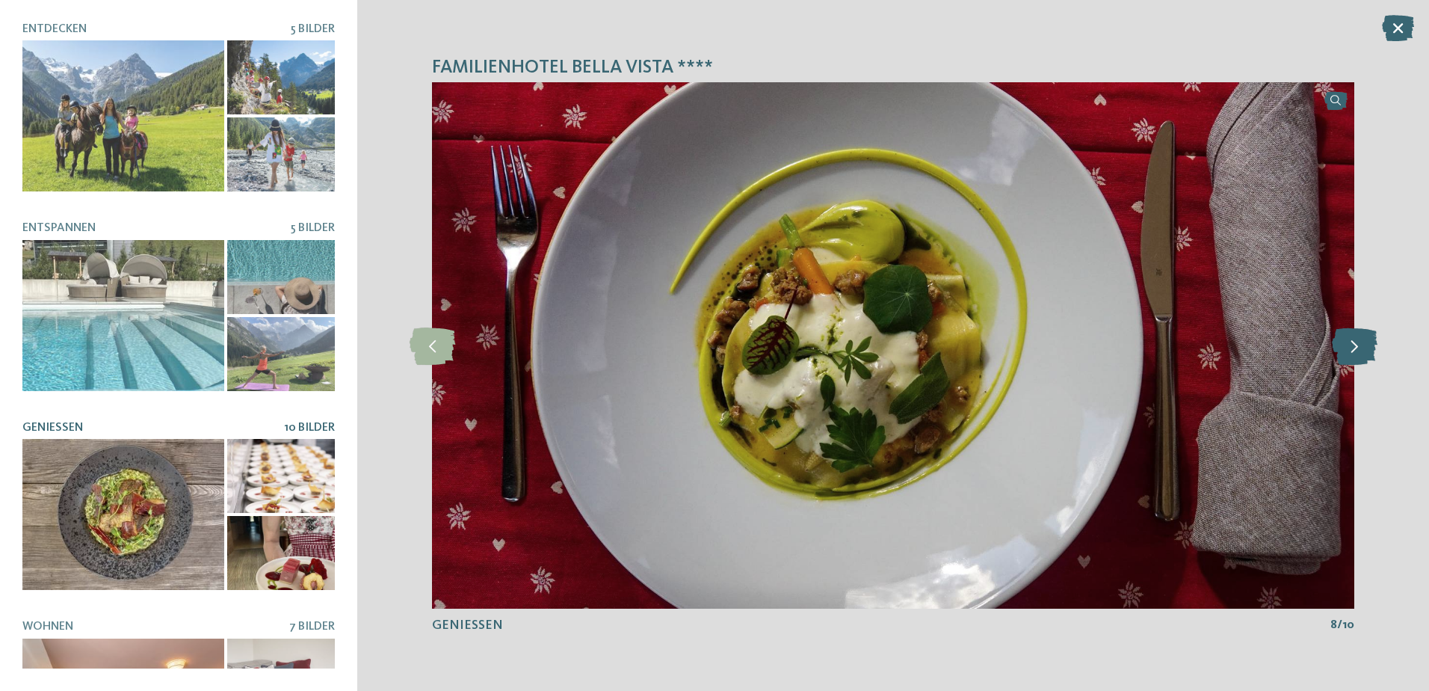
click at [1347, 350] on icon at bounding box center [1355, 345] width 46 height 37
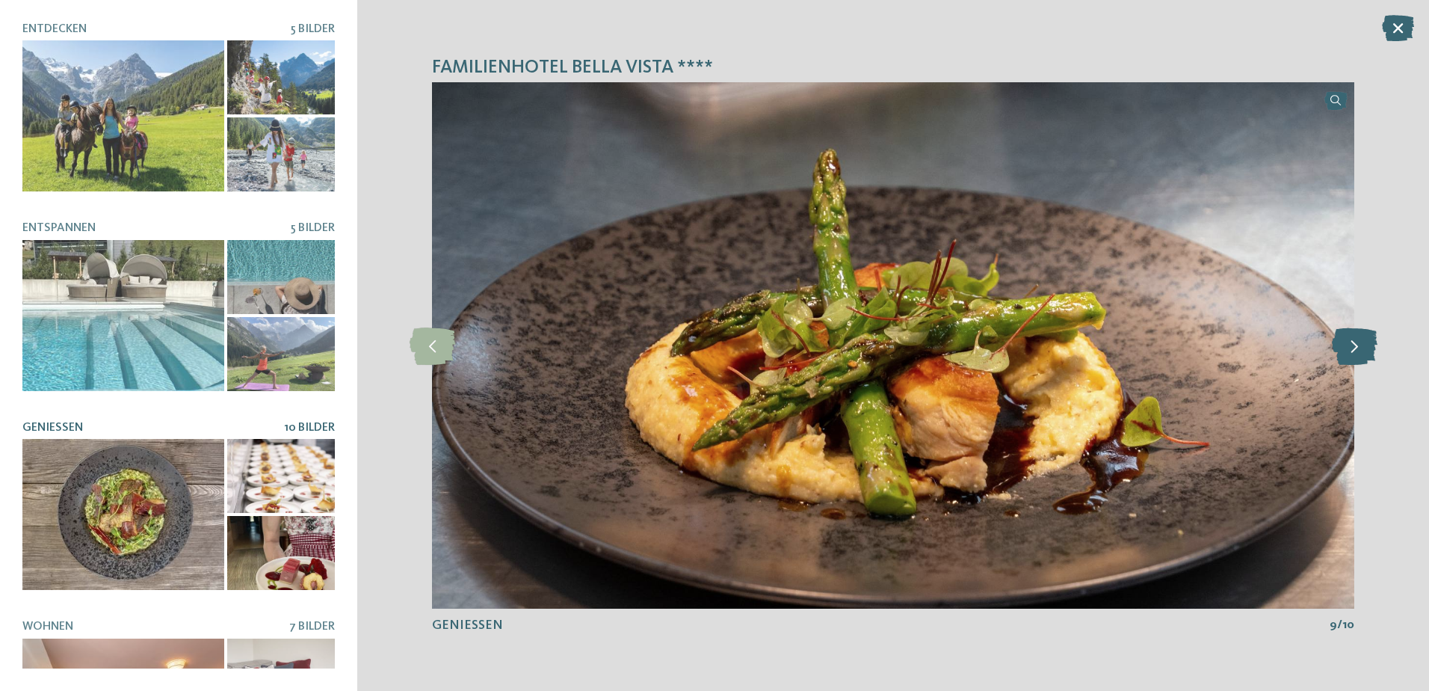
click at [1347, 350] on icon at bounding box center [1355, 345] width 46 height 37
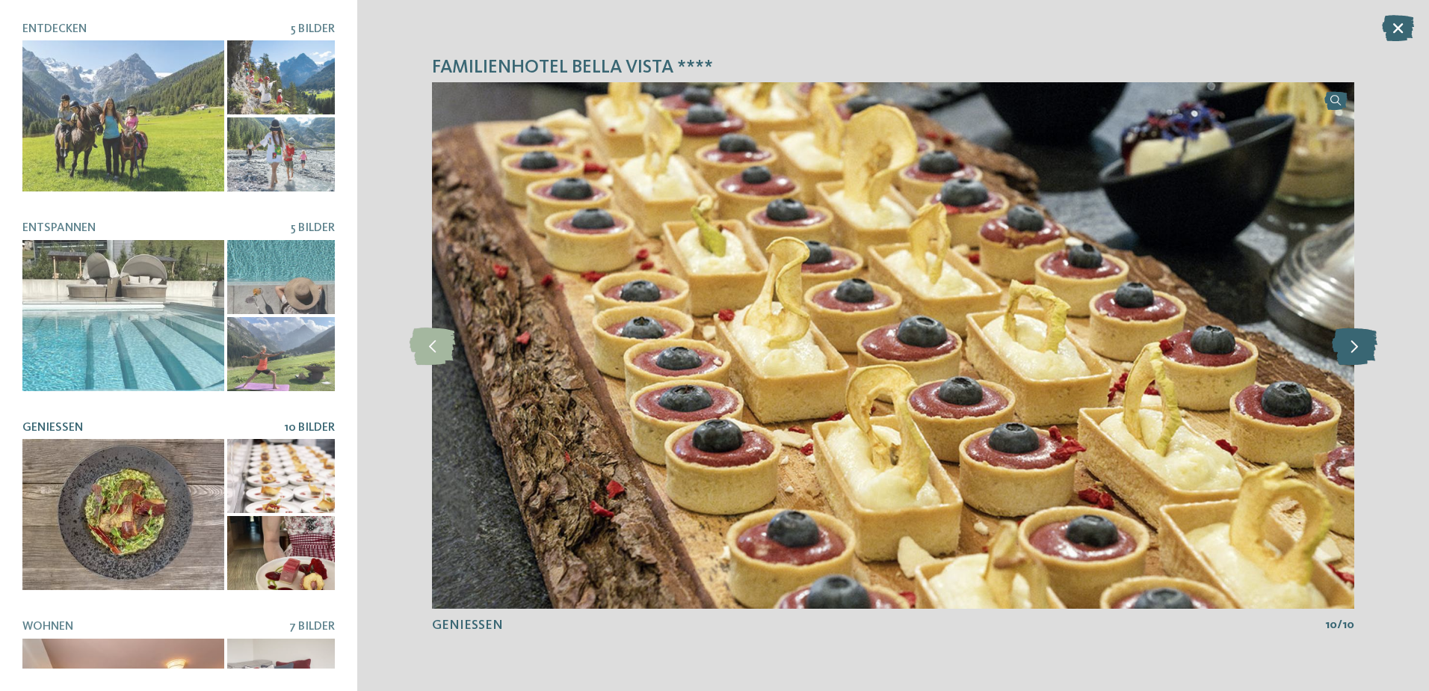
click at [1347, 350] on icon at bounding box center [1355, 345] width 46 height 37
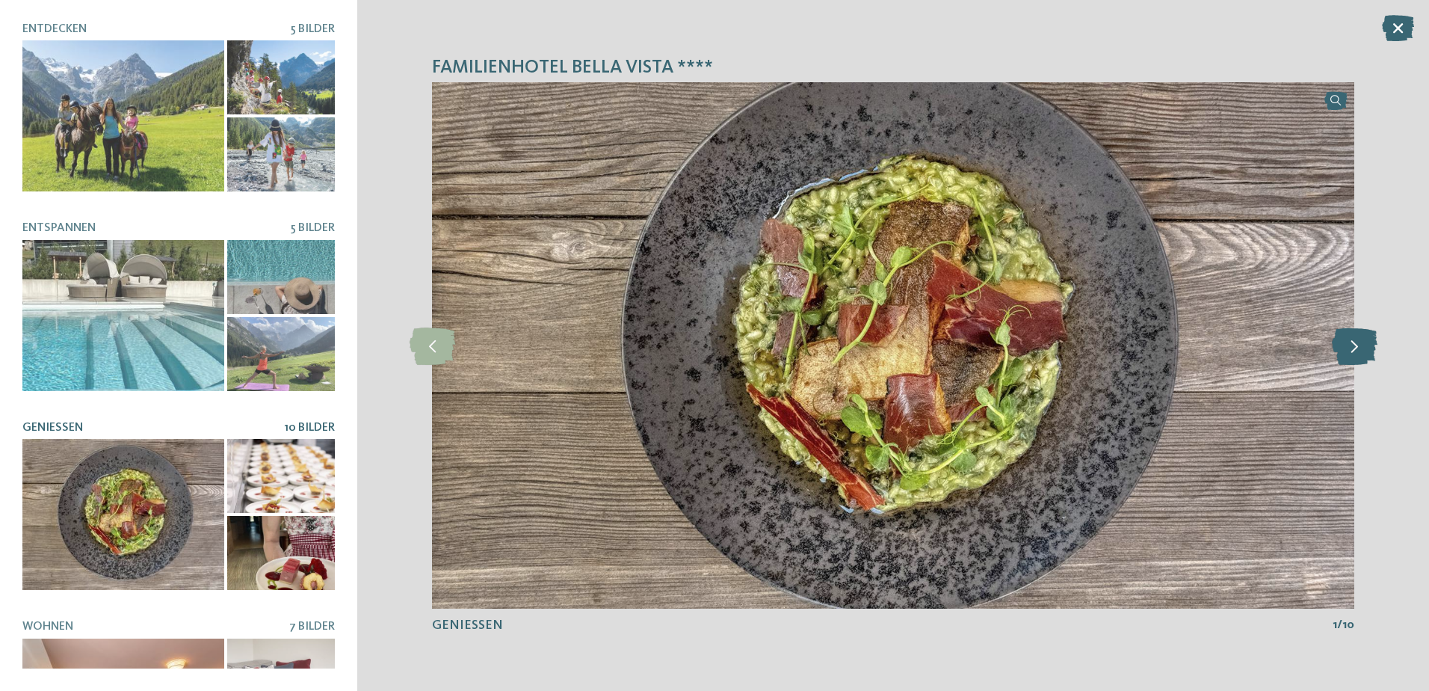
click at [1347, 350] on icon at bounding box center [1355, 345] width 46 height 37
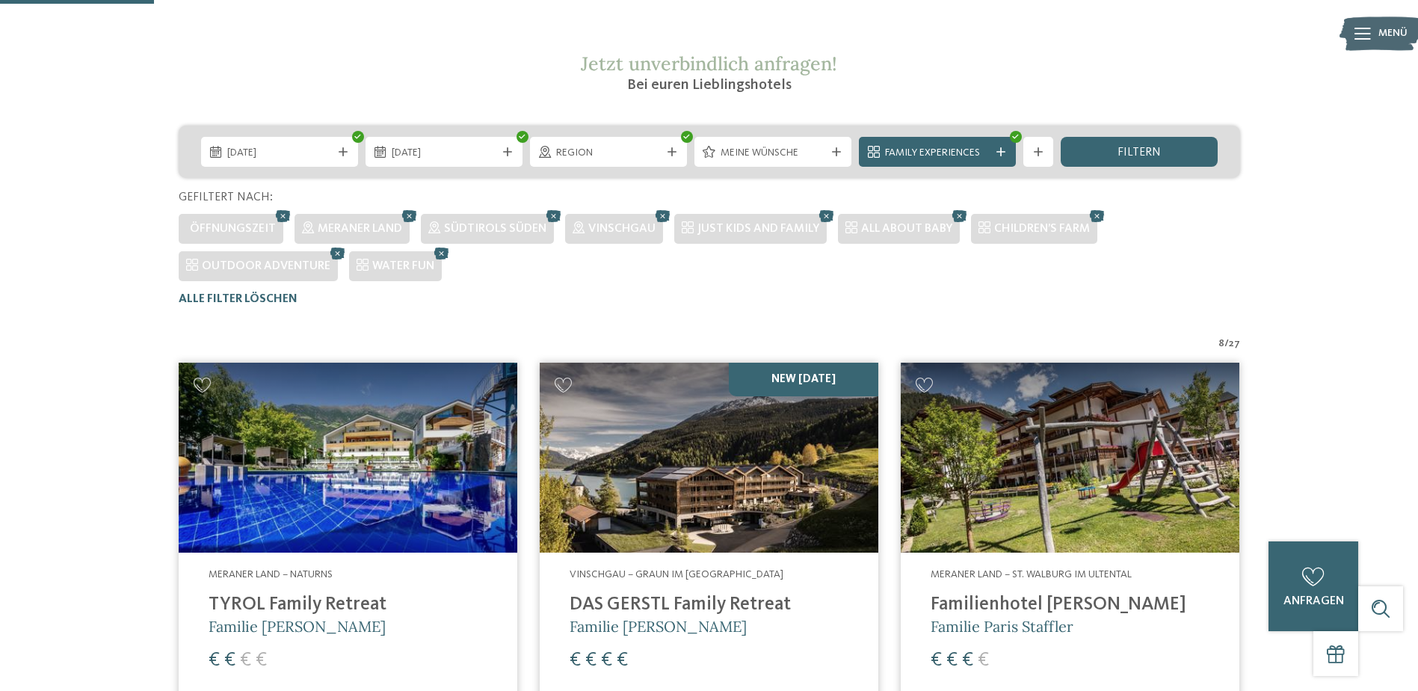
scroll to position [219, 0]
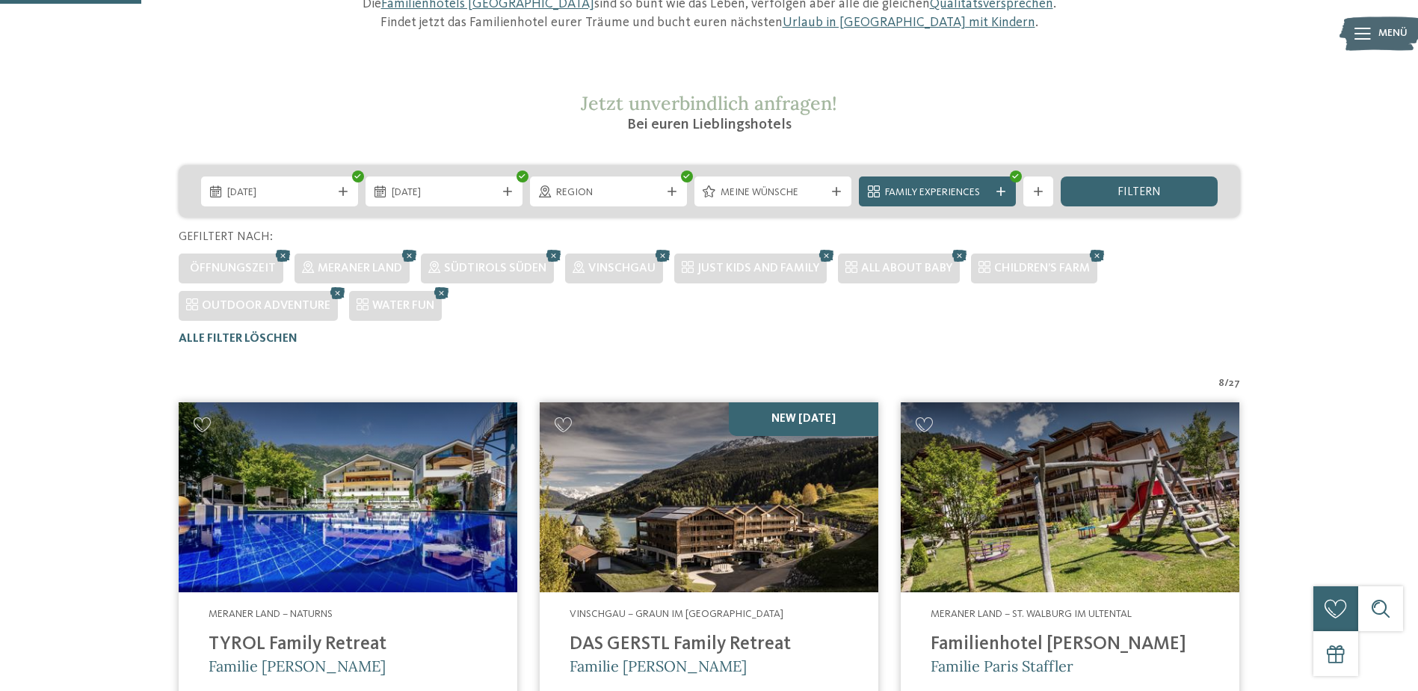
click at [732, 538] on img at bounding box center [709, 497] width 339 height 191
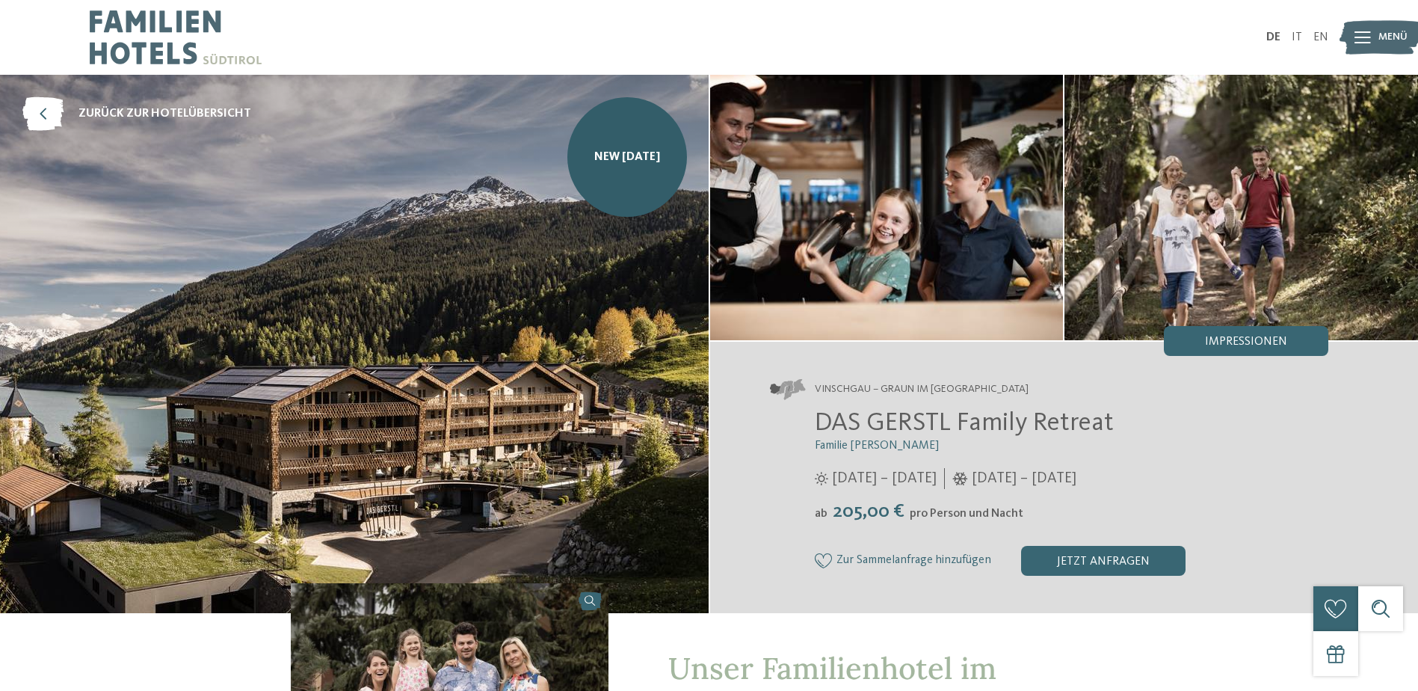
click at [519, 541] on img at bounding box center [354, 344] width 709 height 538
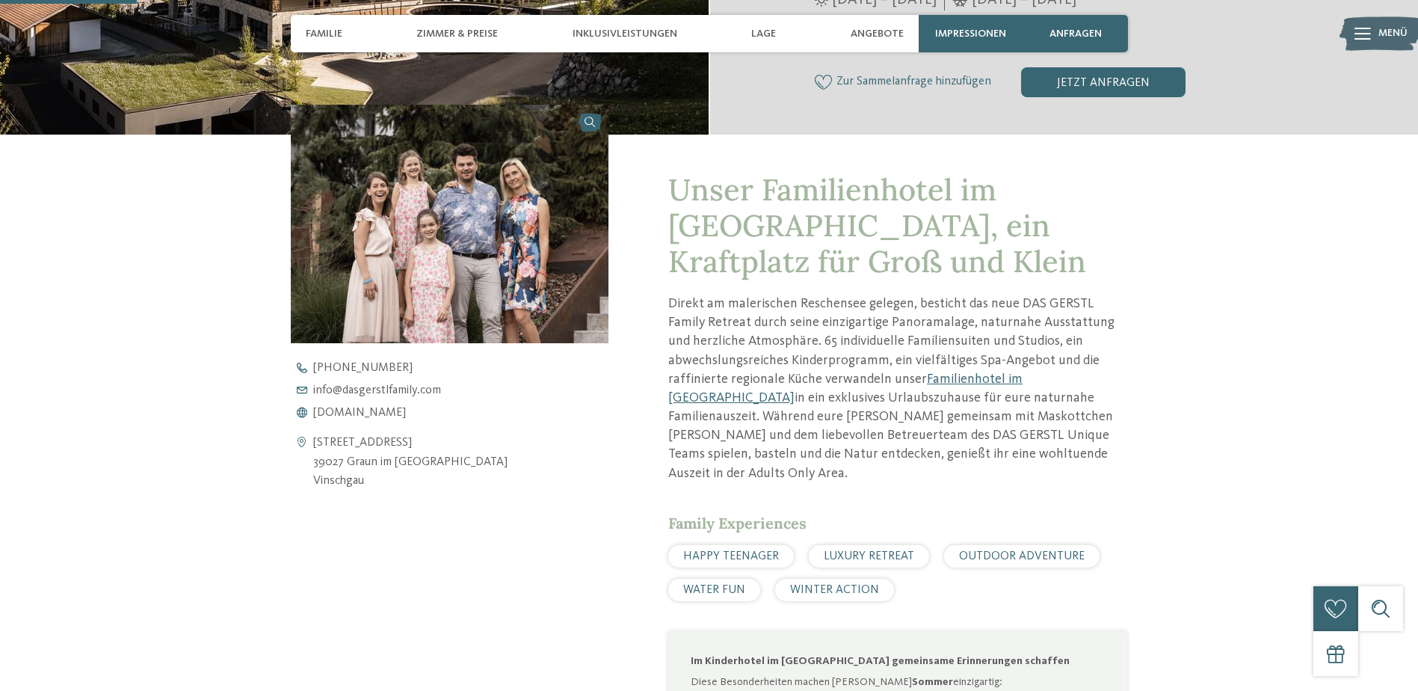
scroll to position [488, 0]
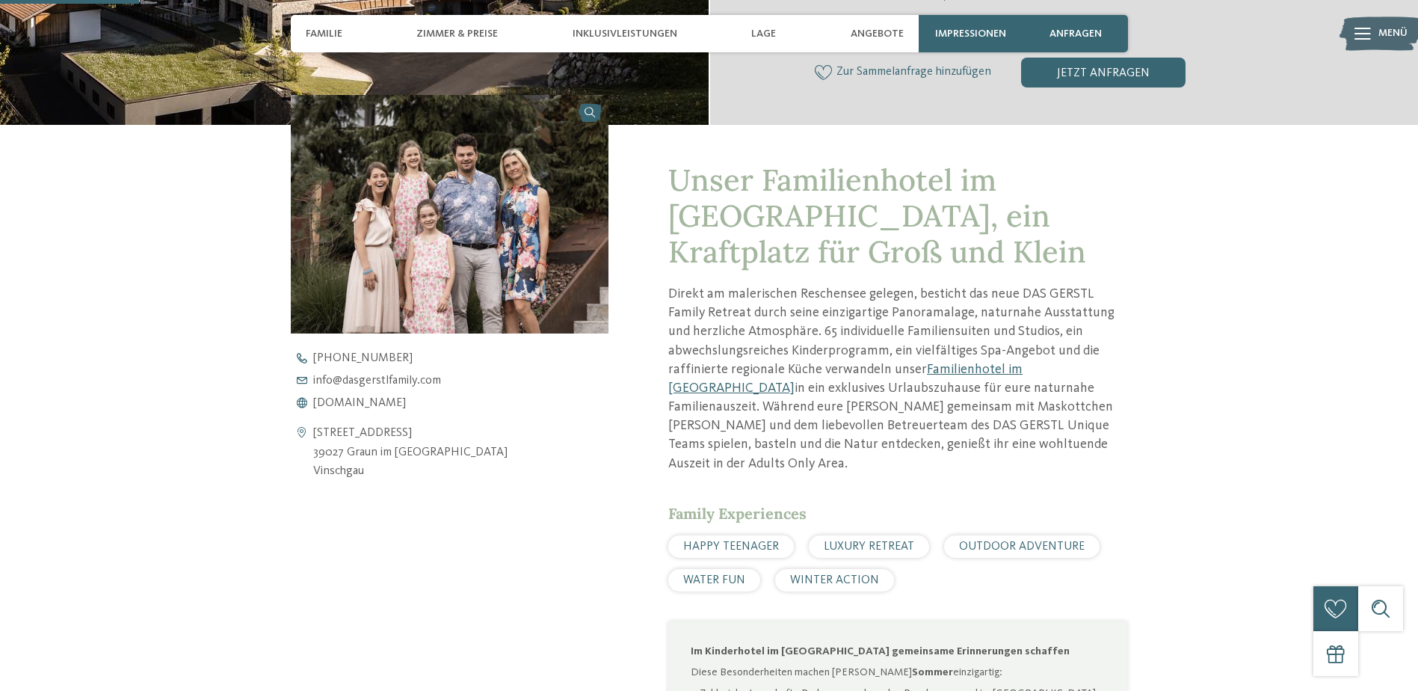
click at [1026, 540] on span "OUTDOOR ADVENTURE" at bounding box center [1022, 546] width 126 height 12
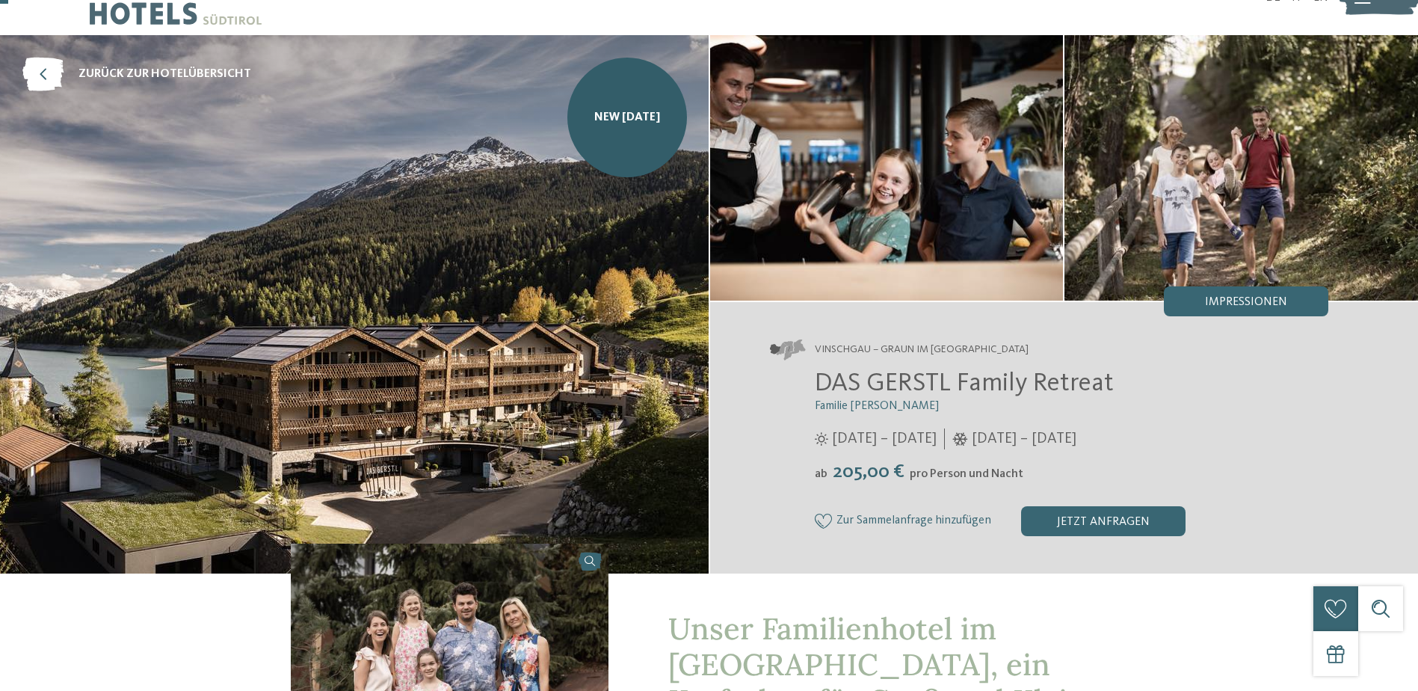
scroll to position [0, 0]
